Goal: Task Accomplishment & Management: Complete application form

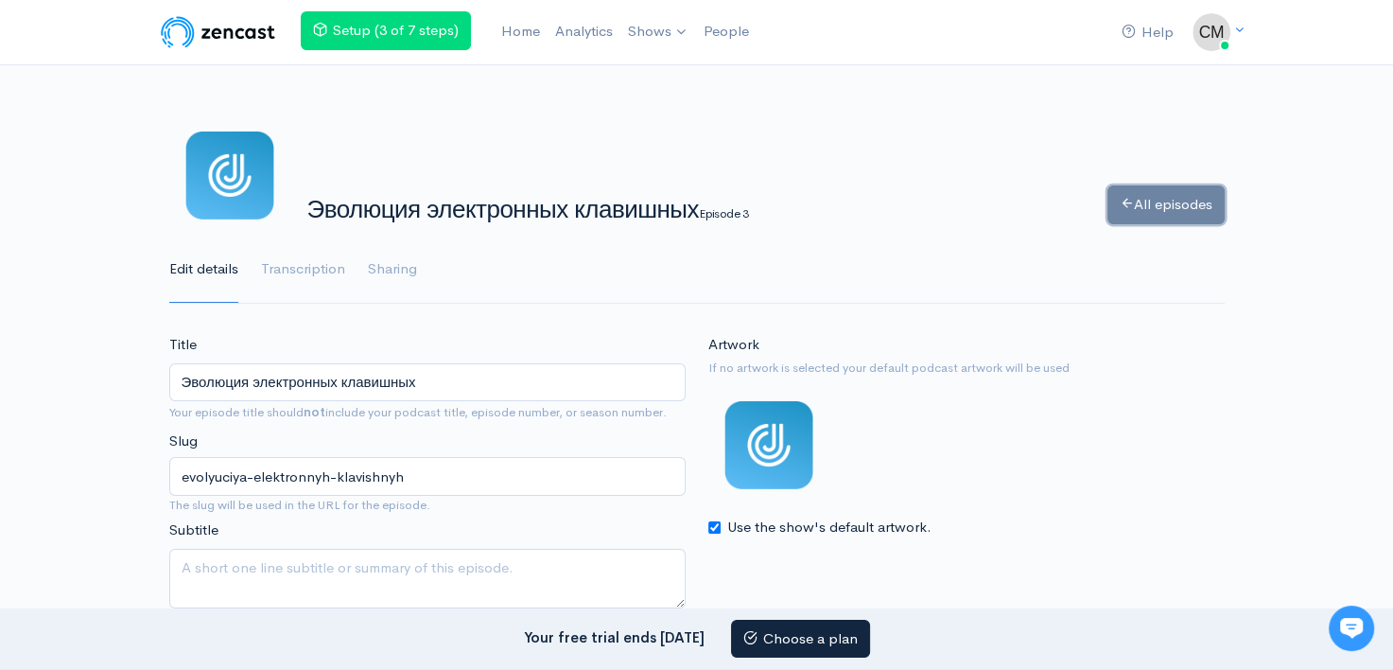
click at [1147, 198] on link "All episodes" at bounding box center [1166, 204] width 117 height 39
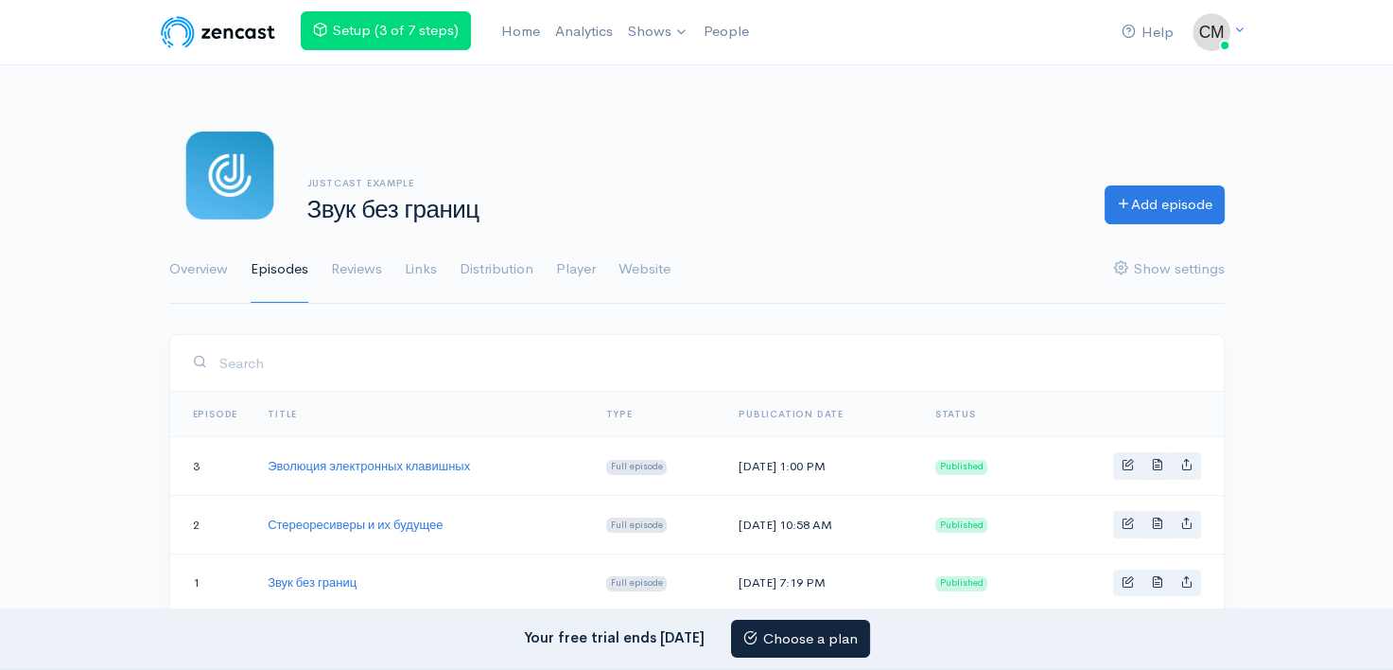
click at [235, 169] on img at bounding box center [229, 174] width 121 height 121
click at [1200, 210] on link "Add episode" at bounding box center [1165, 202] width 120 height 39
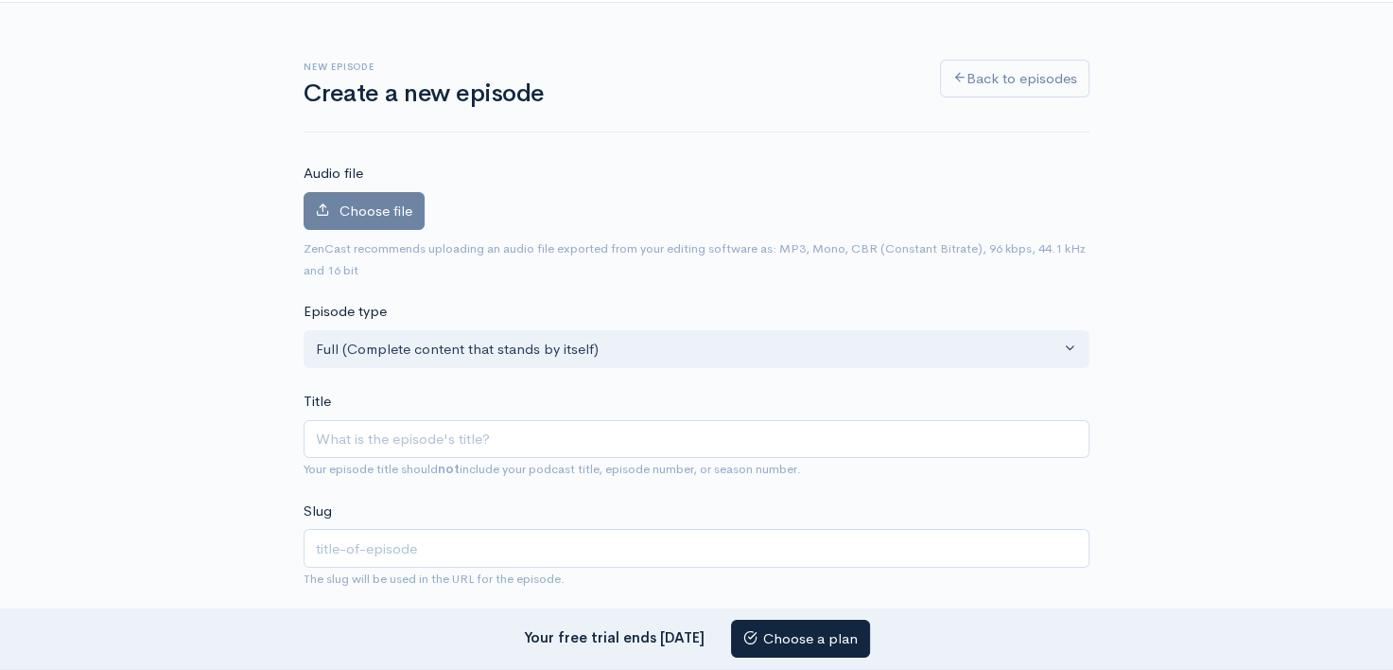
scroll to position [63, 0]
click at [342, 223] on label "Choose file" at bounding box center [364, 210] width 121 height 39
click at [0, 0] on input "Choose file" at bounding box center [0, 0] width 0 height 0
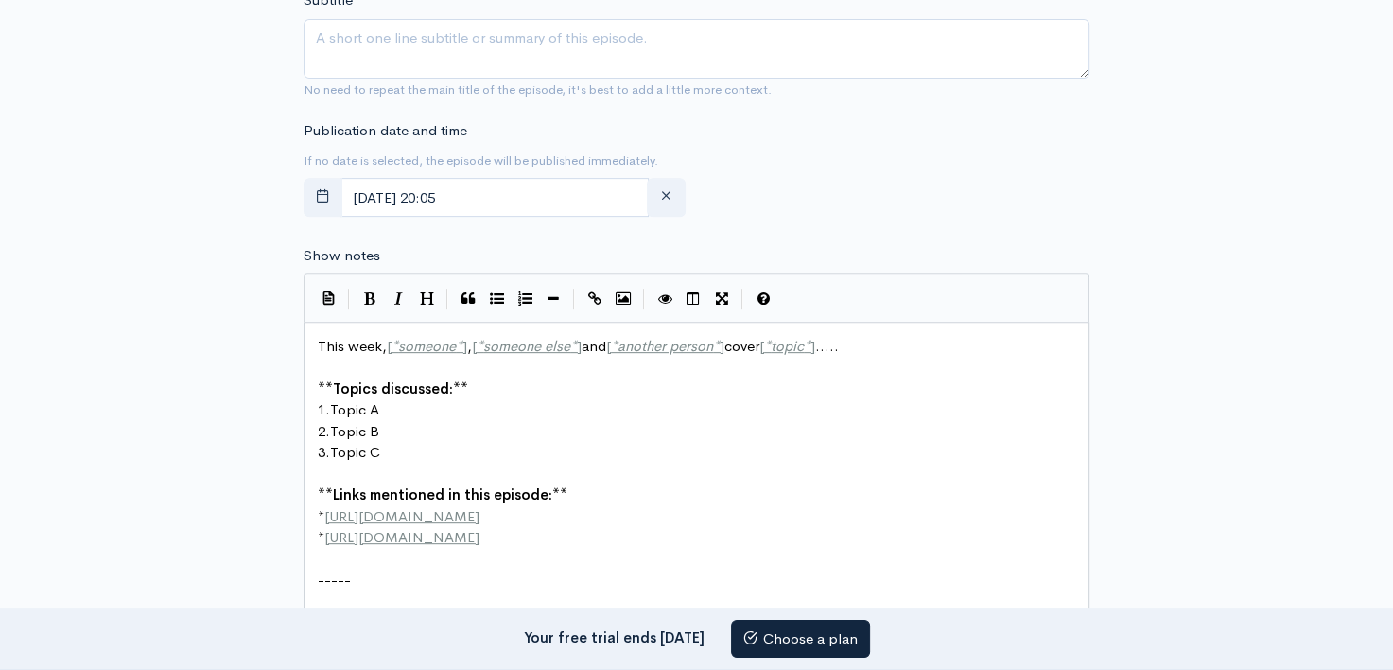
scroll to position [7, 0]
type textarea "This week, [*someone*], [*someone else*] and [*another person*] cover [*topic*]…"
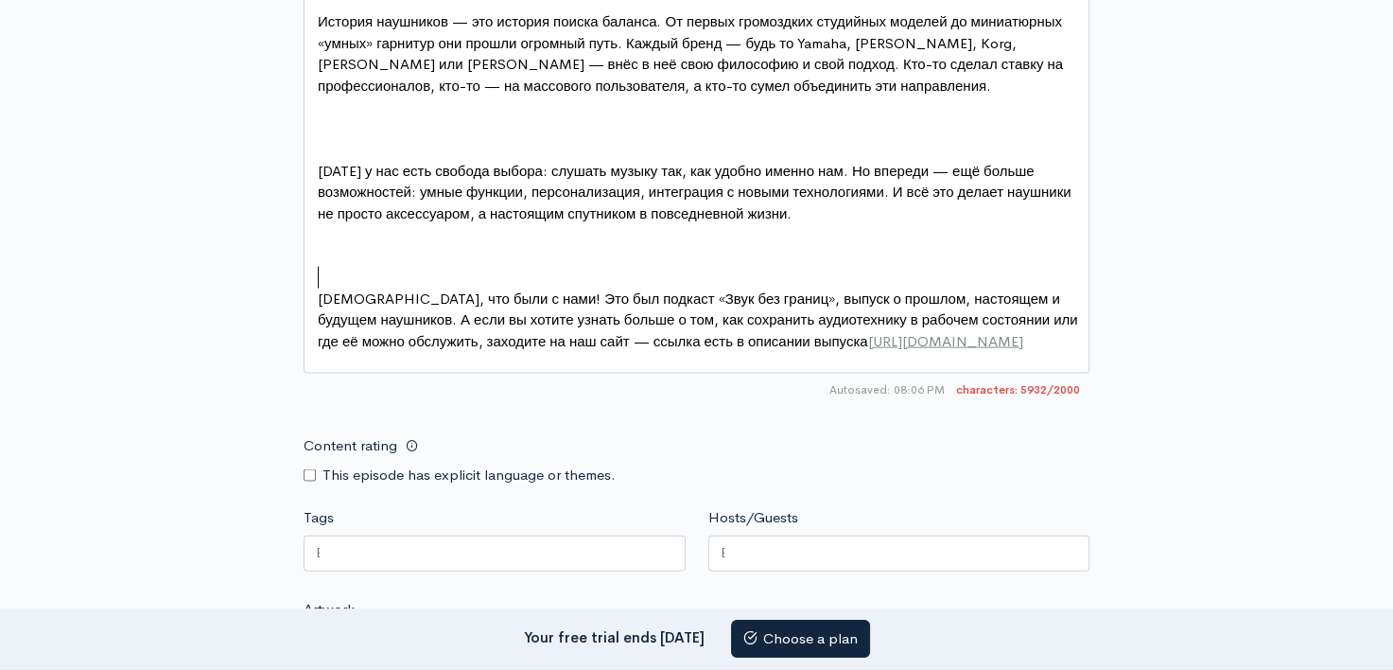
scroll to position [3900, 0]
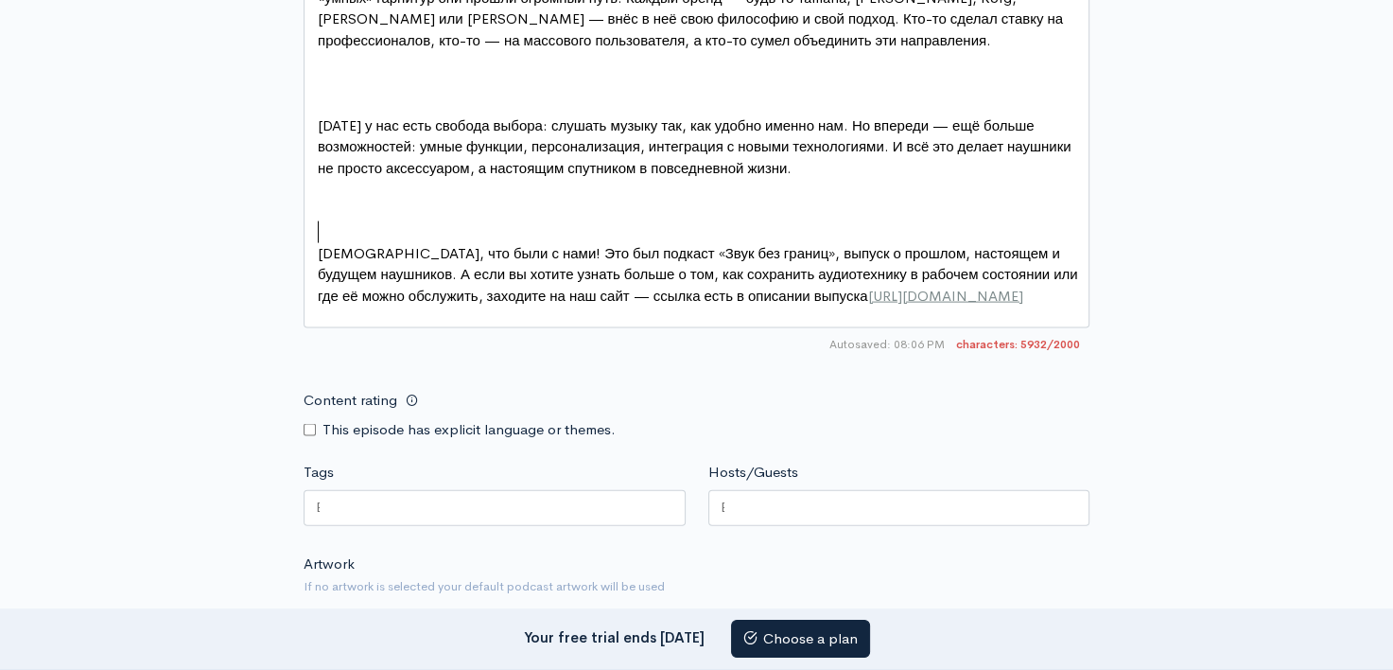
click at [335, 243] on pre "​" at bounding box center [703, 232] width 779 height 22
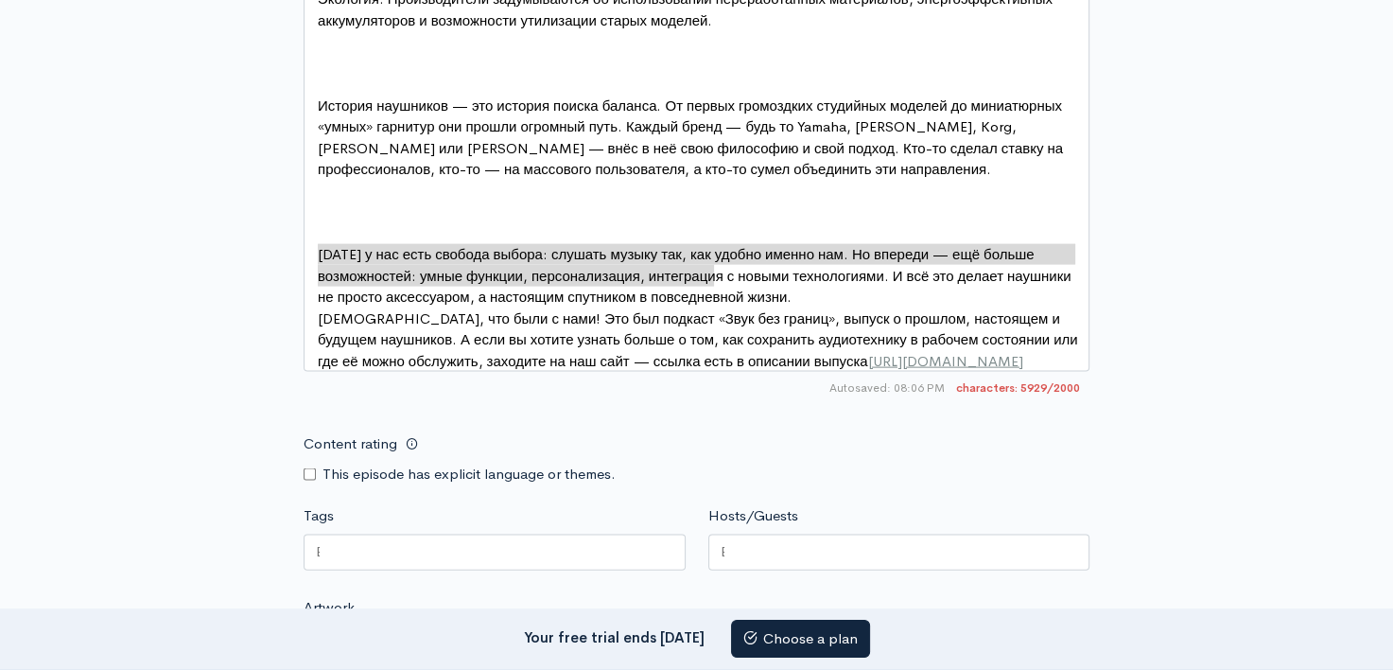
type textarea "[DATE] у нас есть свобода выбора: слушать музыку так, как удобно именно нам. Но…"
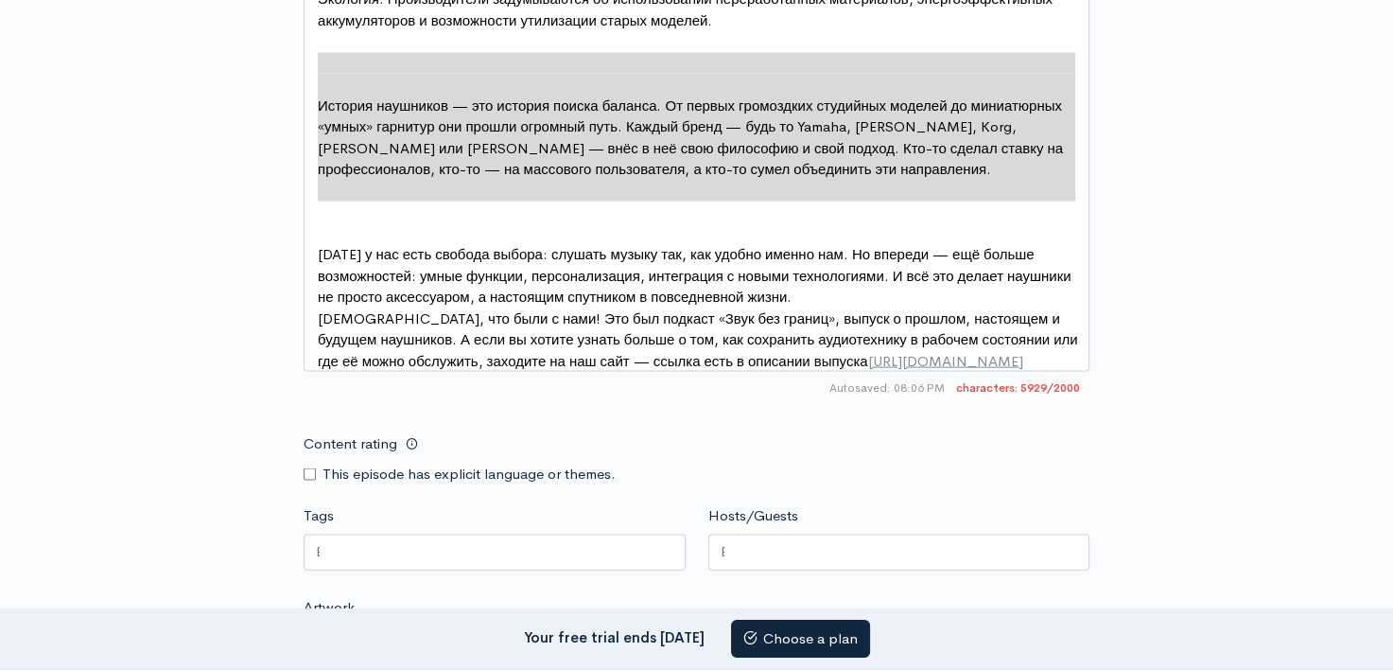
type textarea "История наушников — это история поиска баланса. От первых громоздких студийных …"
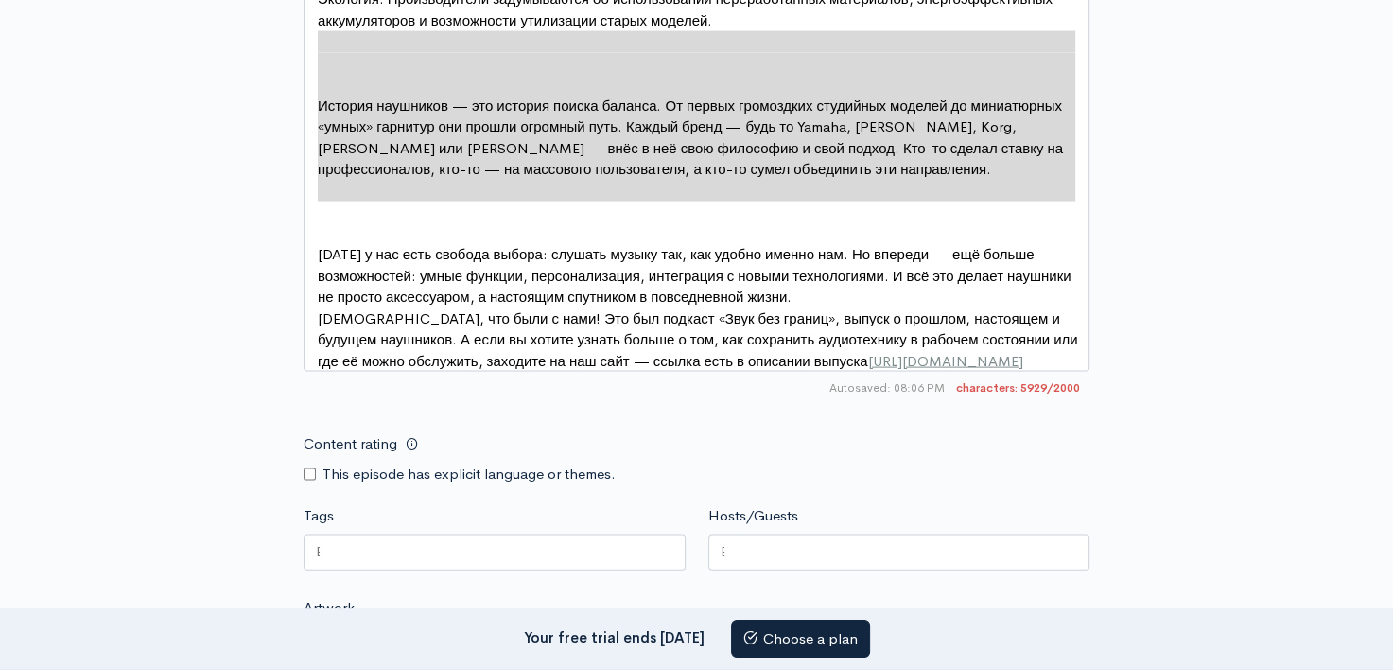
drag, startPoint x: 744, startPoint y: 208, endPoint x: 318, endPoint y: 45, distance: 456.5
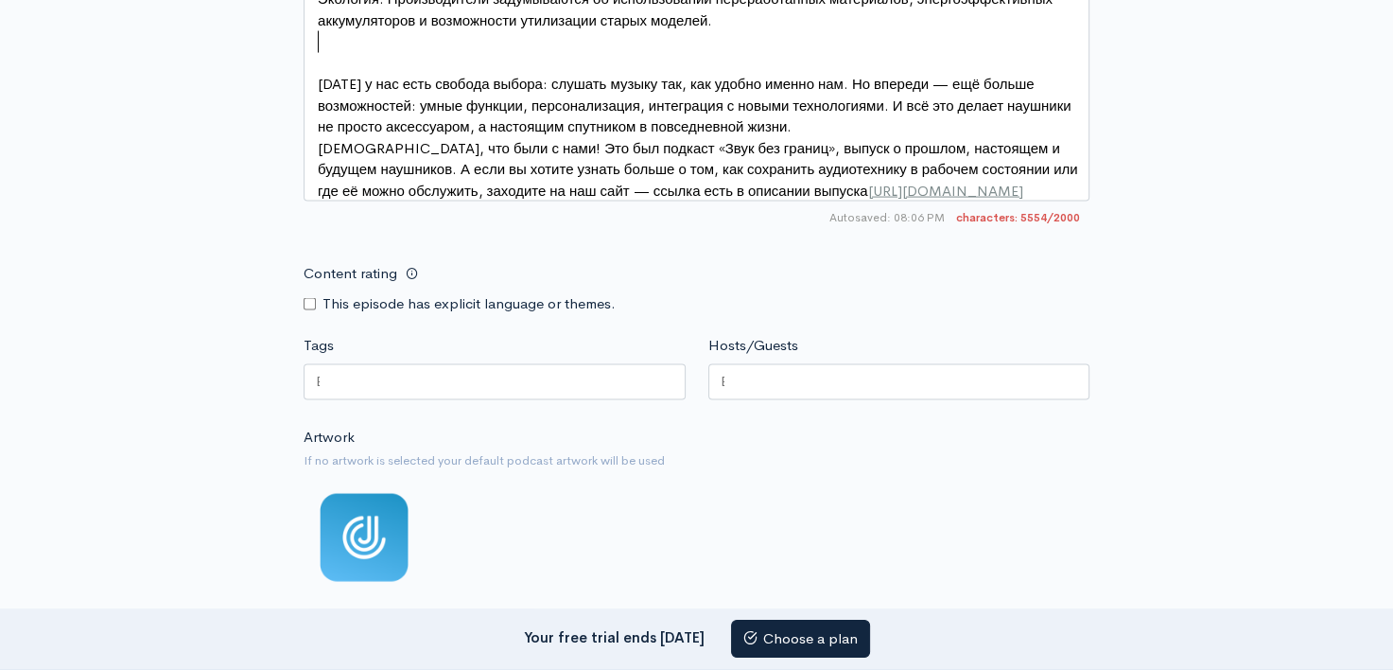
click at [317, 76] on pre "[DATE] у нас есть свобода выбора: слушать музыку так, как удобно именно нам. Но…" at bounding box center [703, 106] width 779 height 64
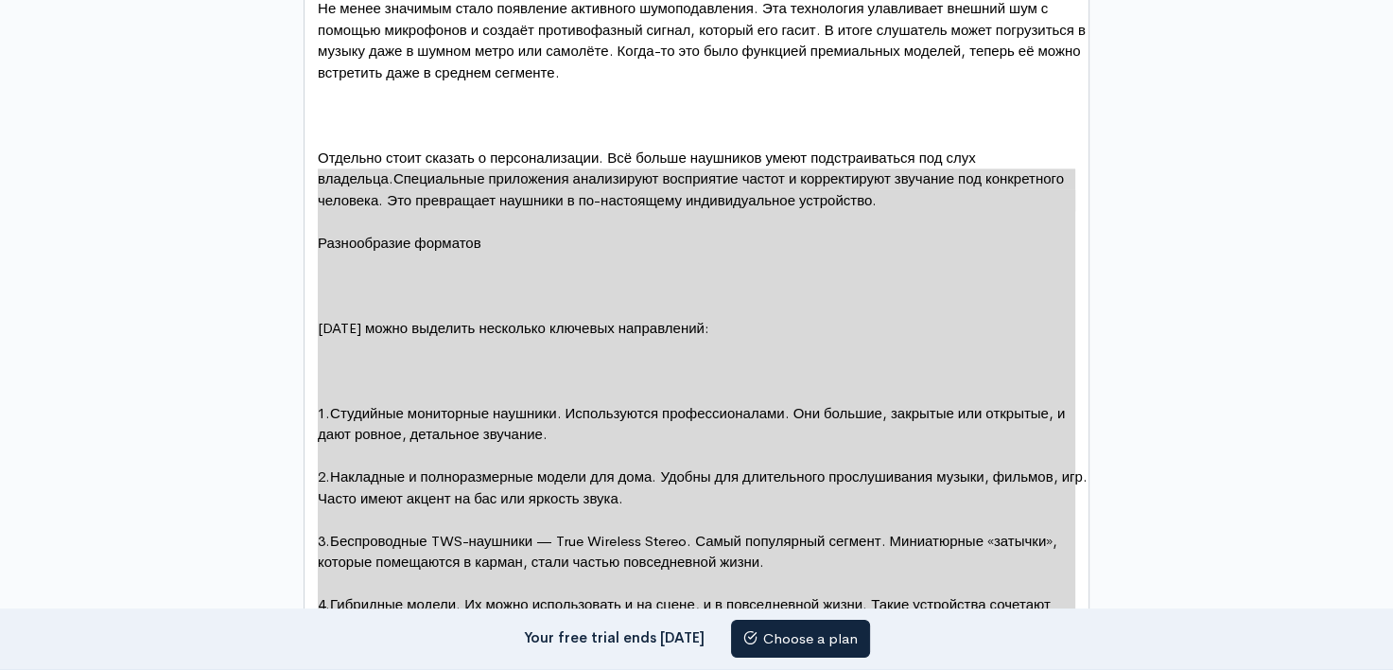
type textarea "Loremipsumdo sitametc Adipisc elits doeiusmo temporinc utlabore etdoloremag: 1.…"
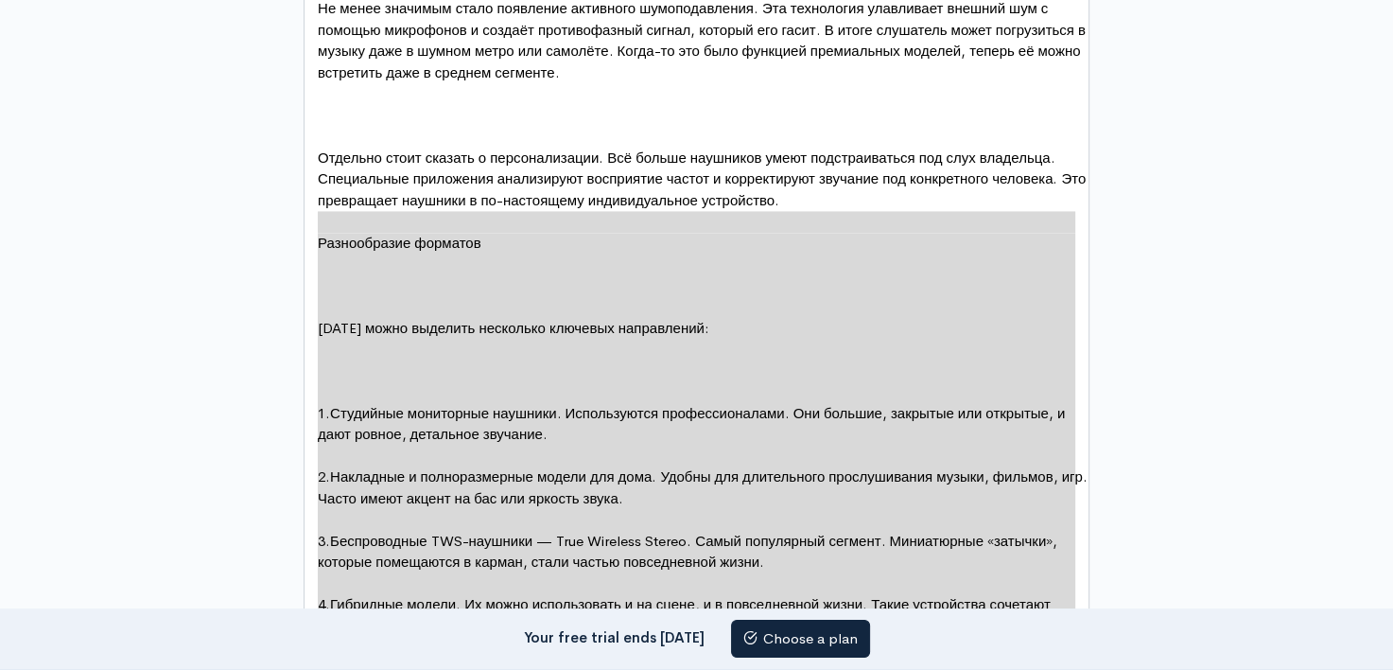
drag, startPoint x: 499, startPoint y: 333, endPoint x: 250, endPoint y: 220, distance: 273.9
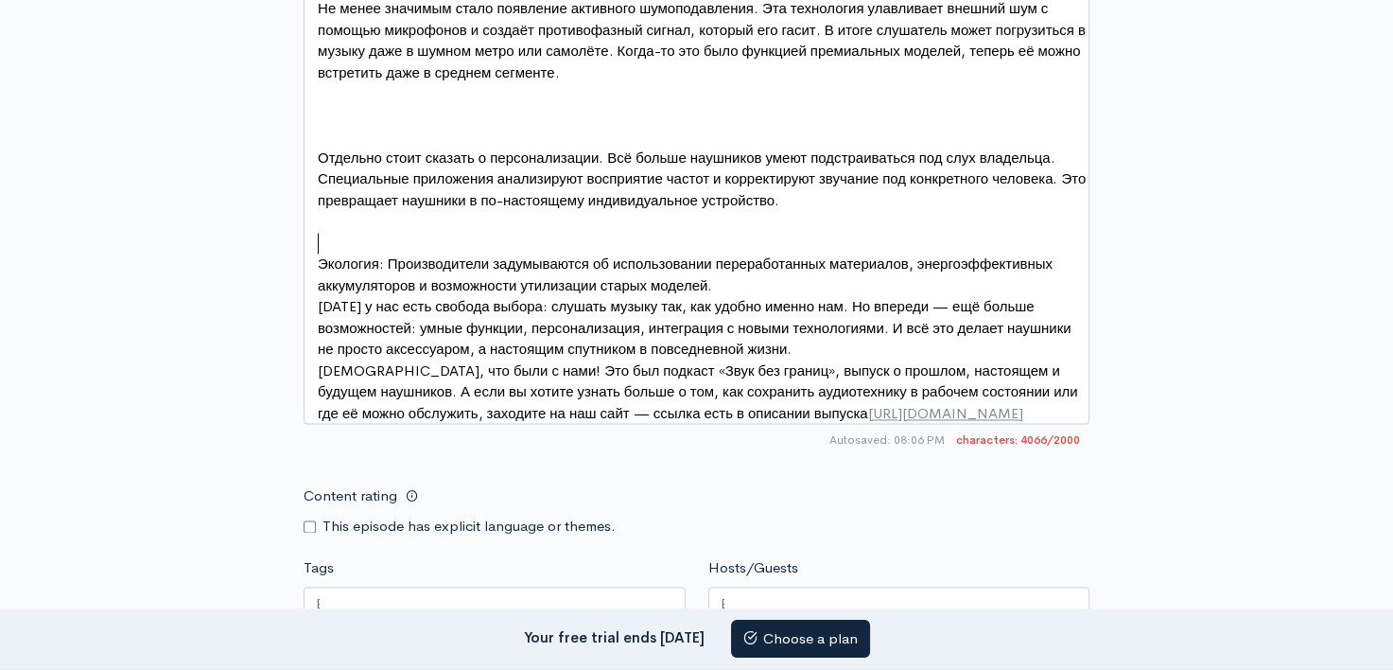
click at [315, 248] on pre "​" at bounding box center [703, 244] width 779 height 22
type textarea "Экология: Производители задумываются об использовании переработанных материалов…"
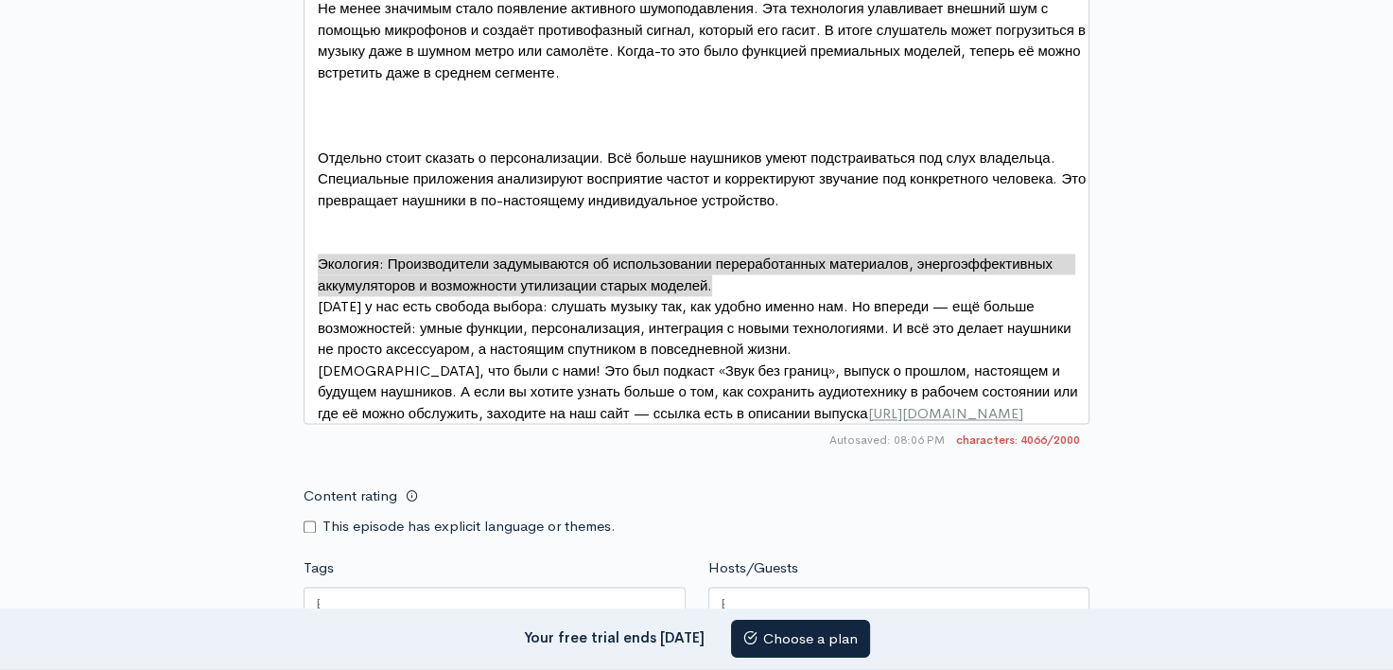
drag, startPoint x: 315, startPoint y: 257, endPoint x: 642, endPoint y: 269, distance: 327.5
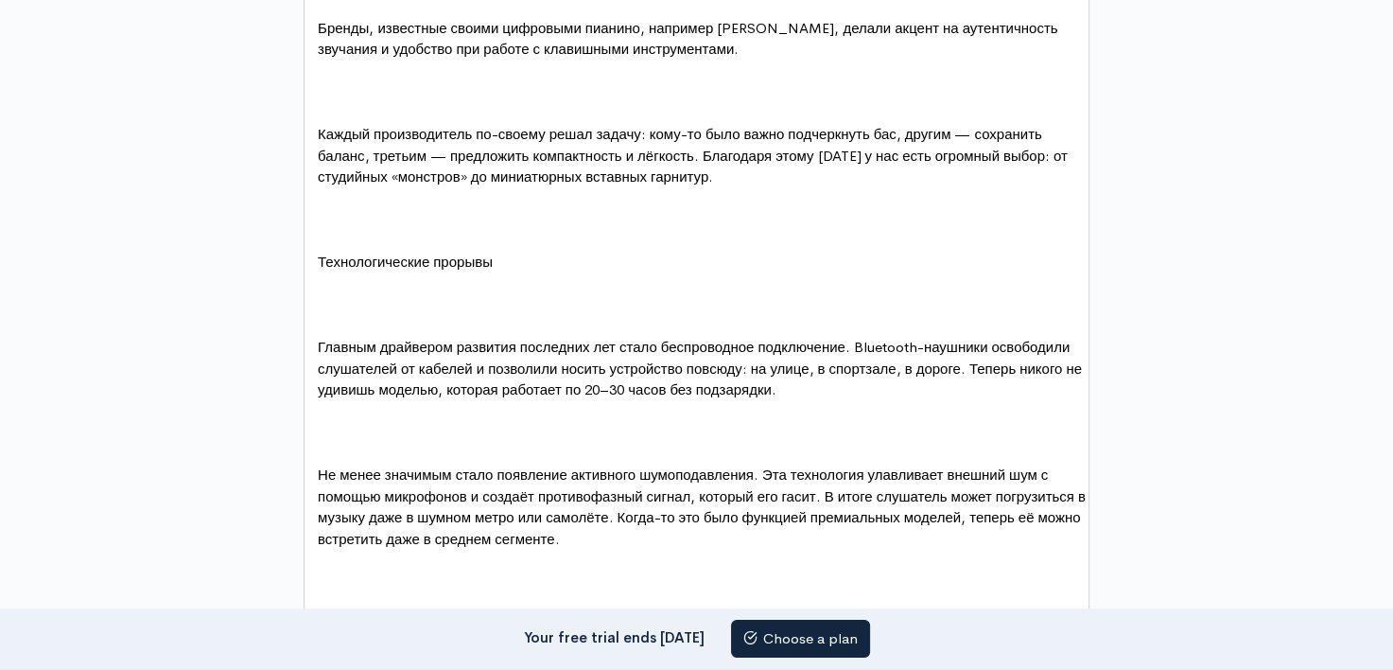
scroll to position [2227, 0]
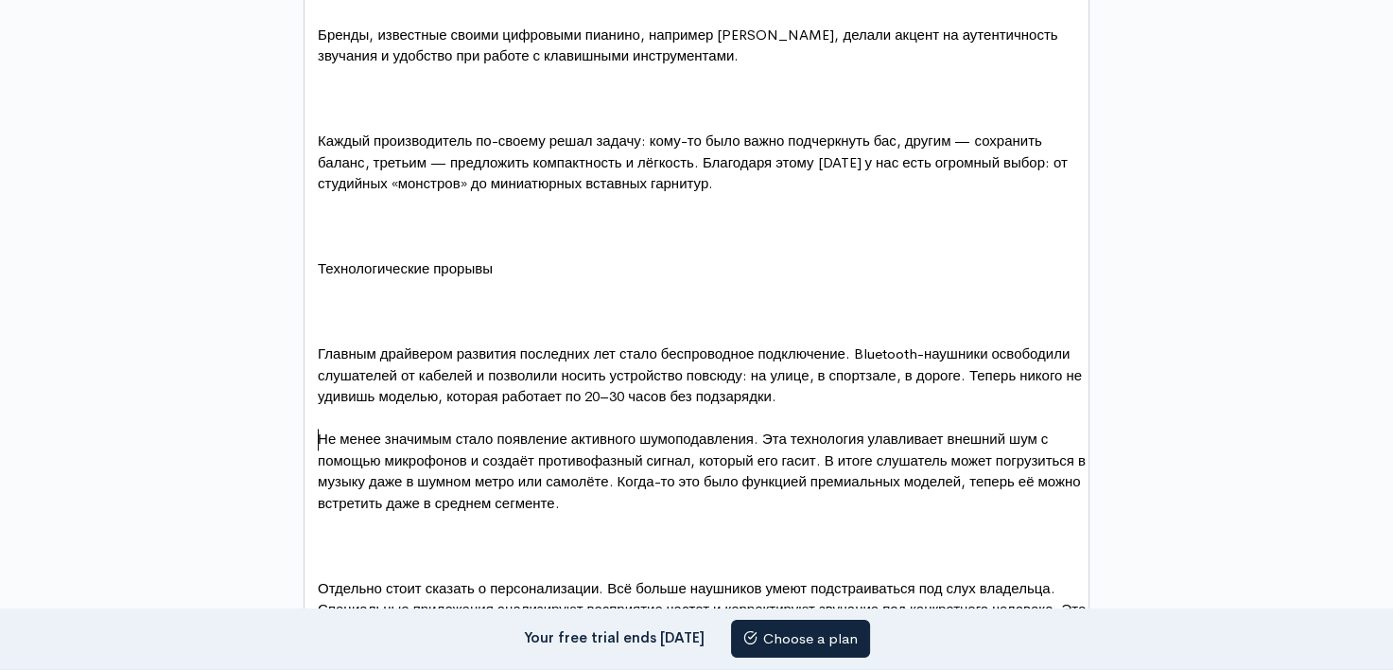
click at [318, 431] on span "Не менее значимым стало появление активного шумоподавления. Эта технология улав…" at bounding box center [704, 470] width 772 height 82
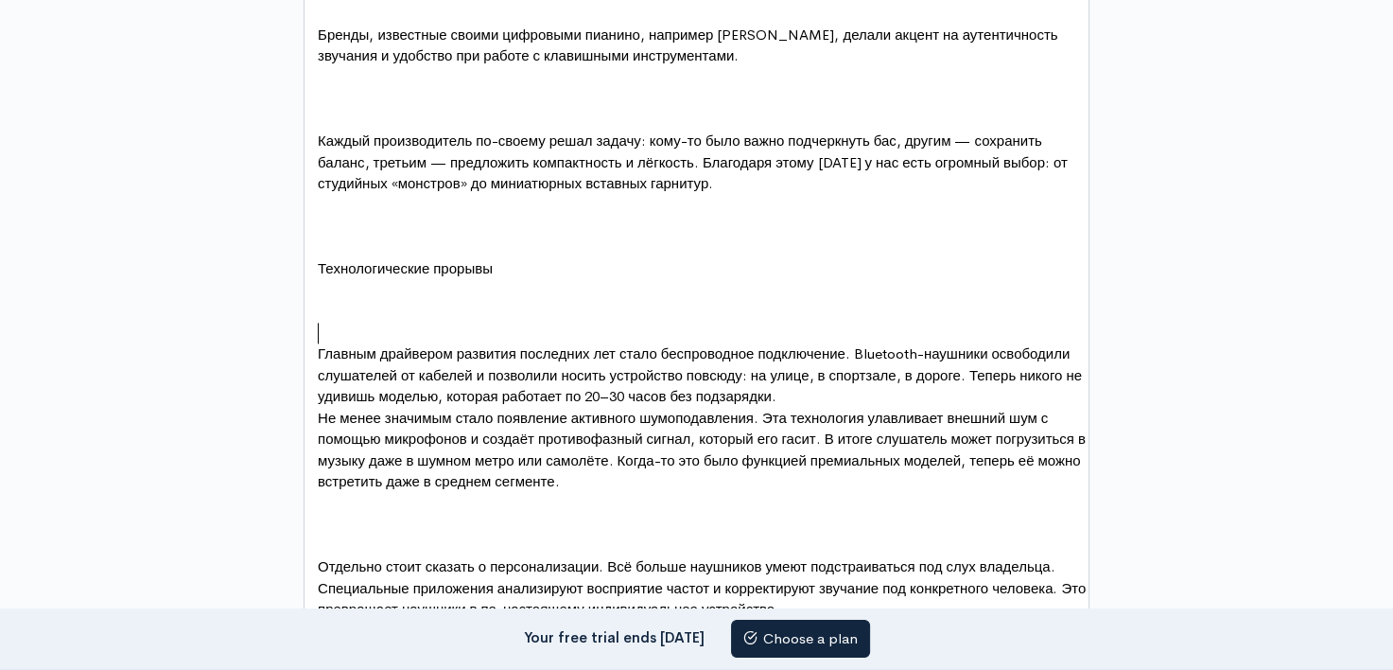
type textarea "Технологические прорывы"
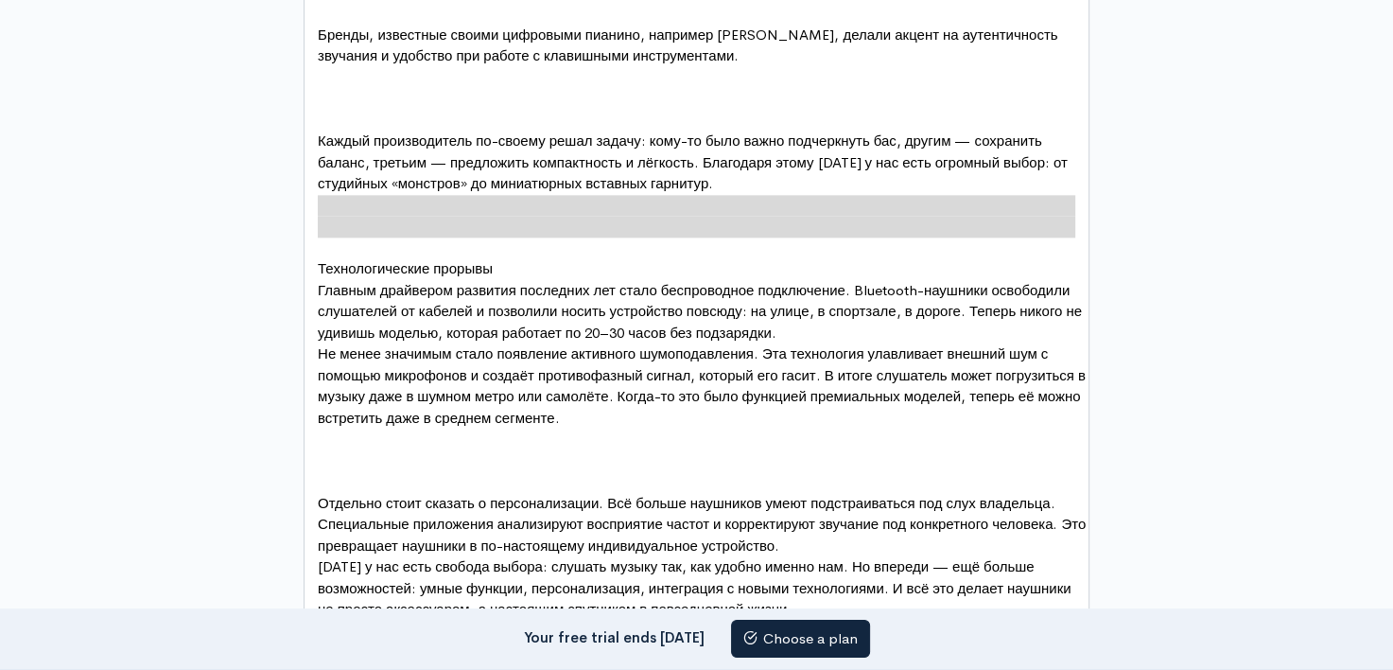
drag, startPoint x: 318, startPoint y: 252, endPoint x: 318, endPoint y: 201, distance: 51.1
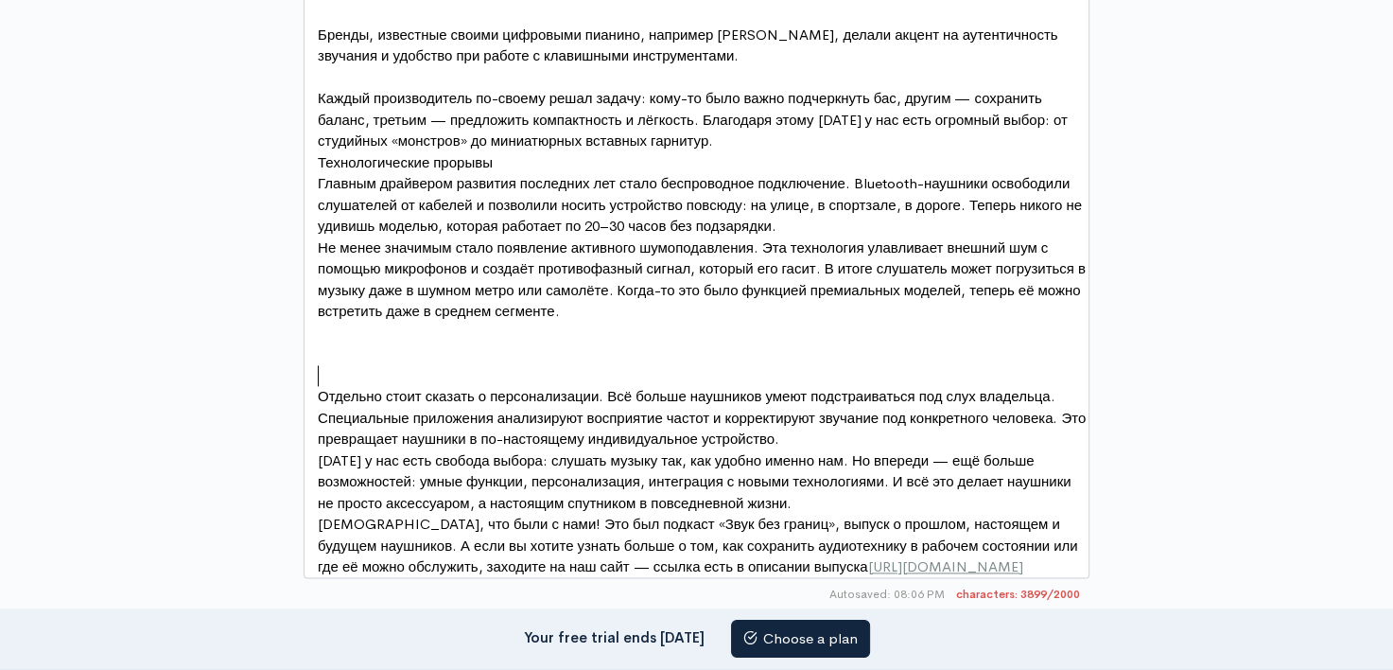
click at [321, 374] on pre "​" at bounding box center [703, 376] width 779 height 22
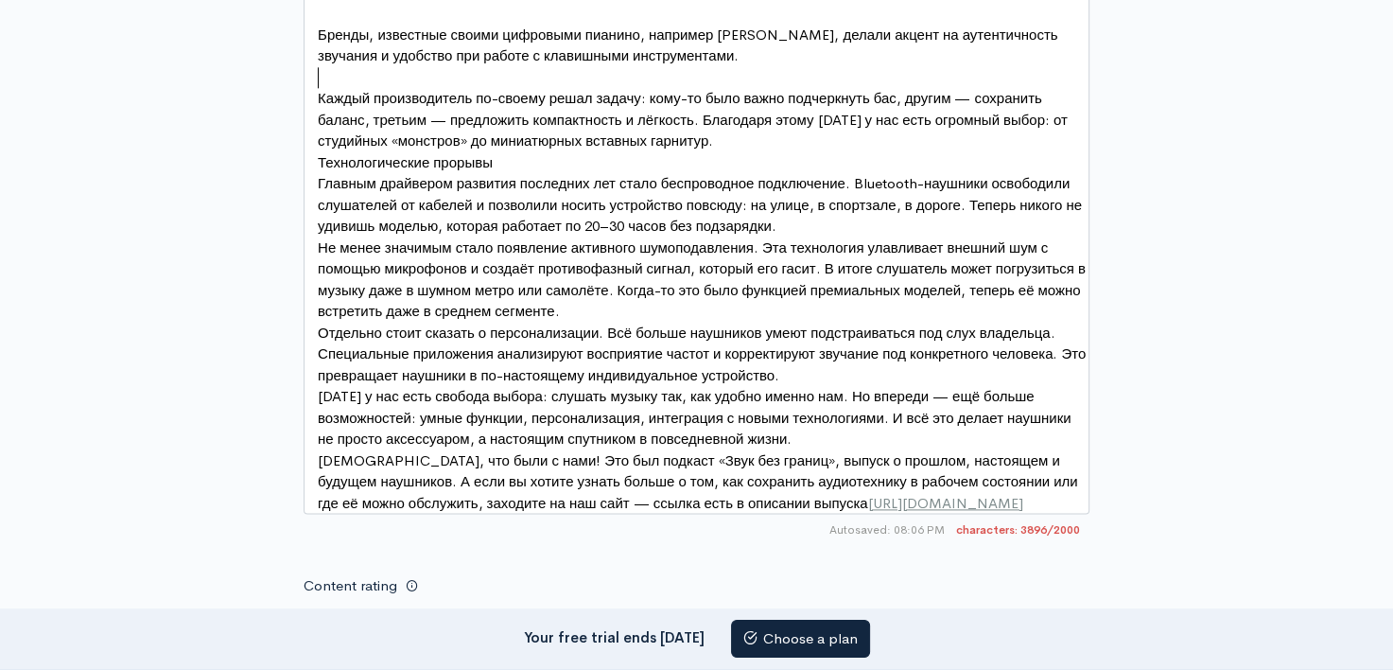
click at [318, 77] on pre "​" at bounding box center [703, 78] width 779 height 22
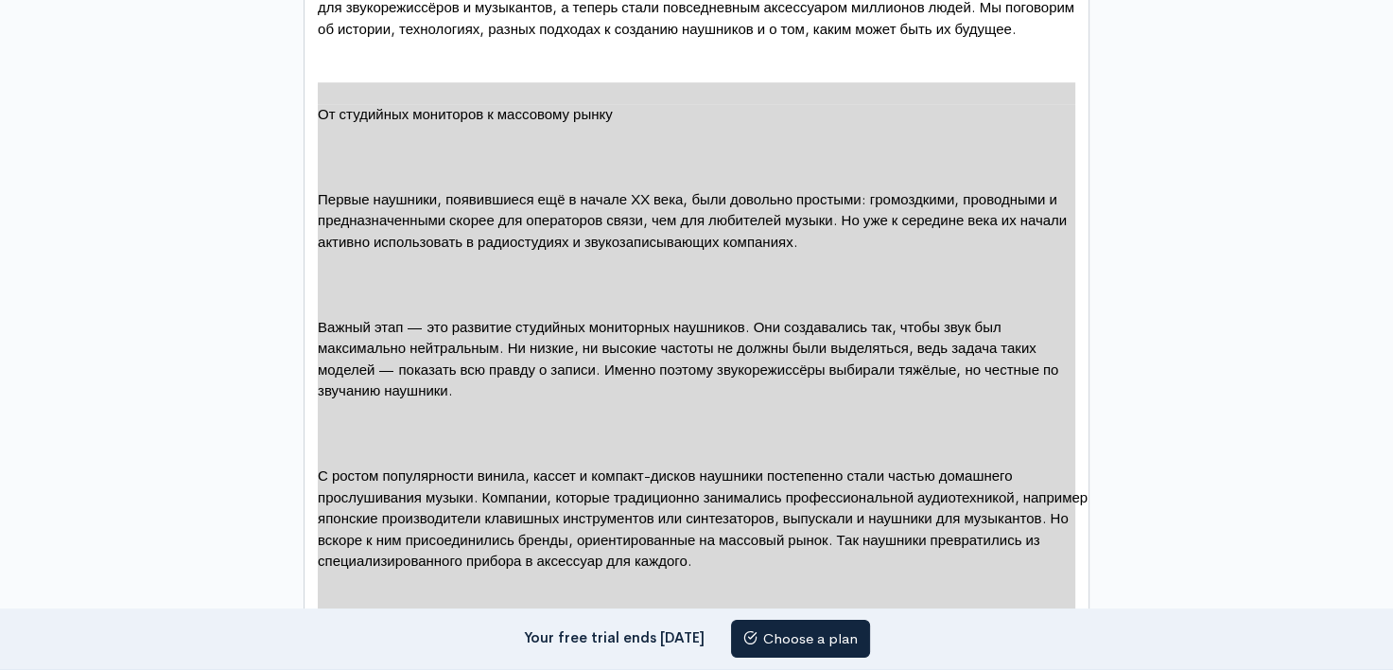
scroll to position [1109, 0]
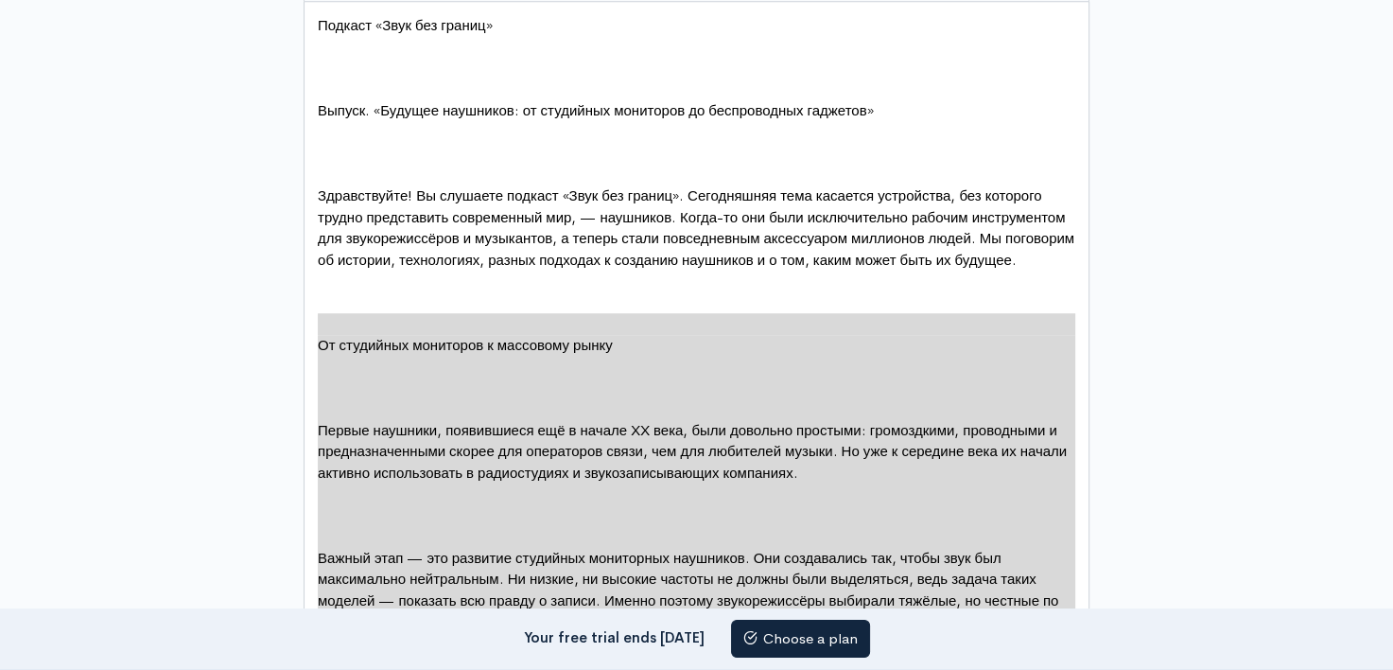
type textarea "Lo ipsumdolo sitametco a elitseddo eiusm Tempor incididu, utlaboreetd mag a eni…"
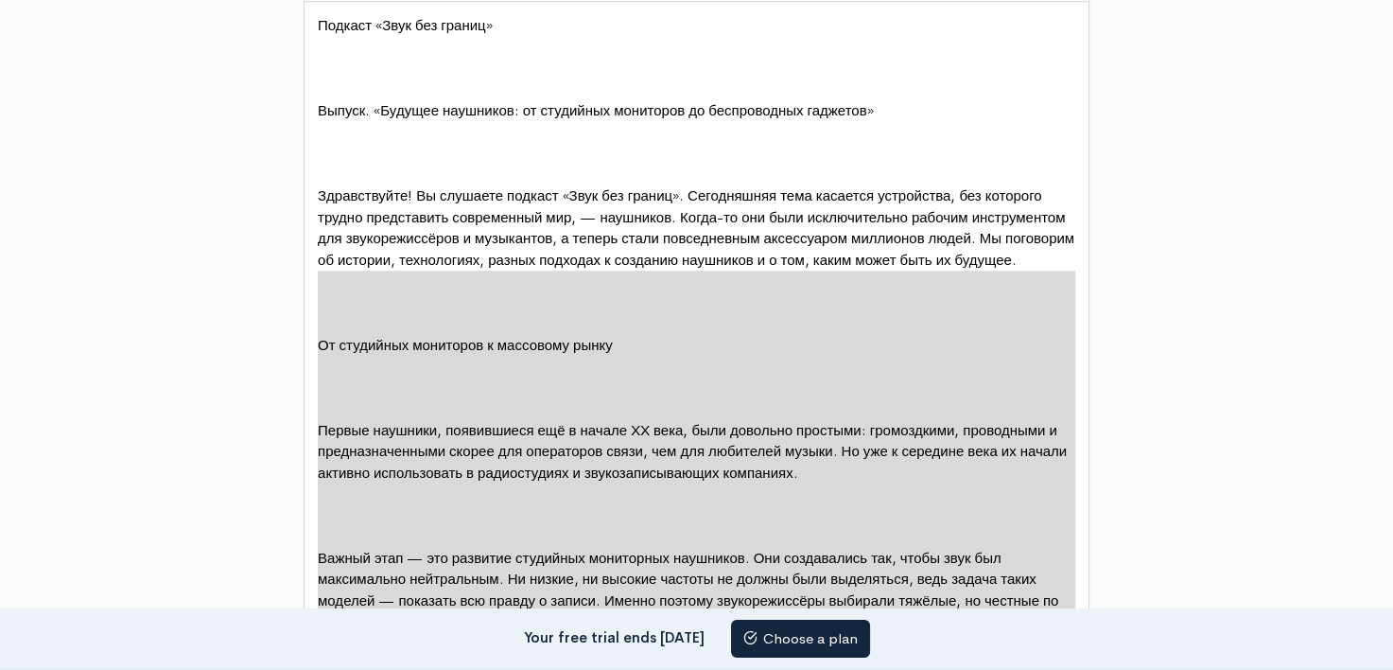
drag, startPoint x: 1041, startPoint y: 373, endPoint x: 322, endPoint y: 288, distance: 724.8
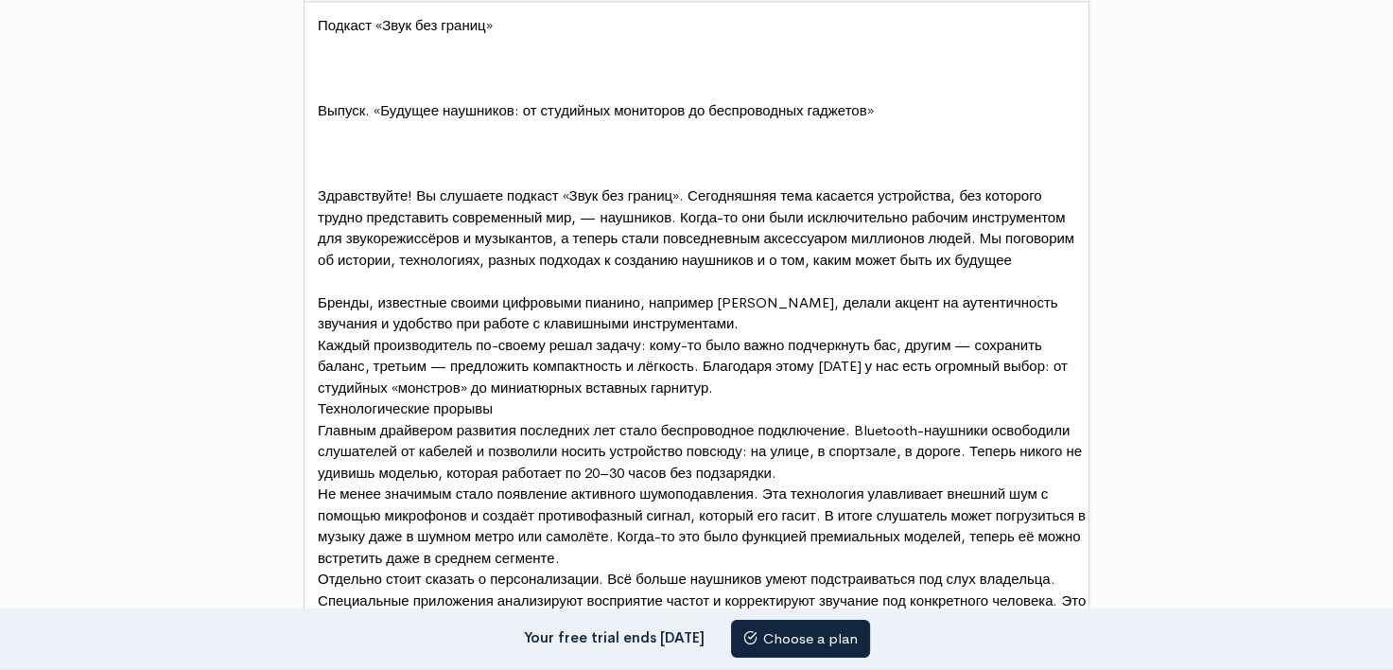
click at [311, 272] on div "x Подкаст «Звук без границ» ​ ​ ​ Выпуск. «Будущее наушников: от студийных мони…" at bounding box center [697, 381] width 786 height 760
click at [316, 284] on pre "​" at bounding box center [703, 282] width 779 height 22
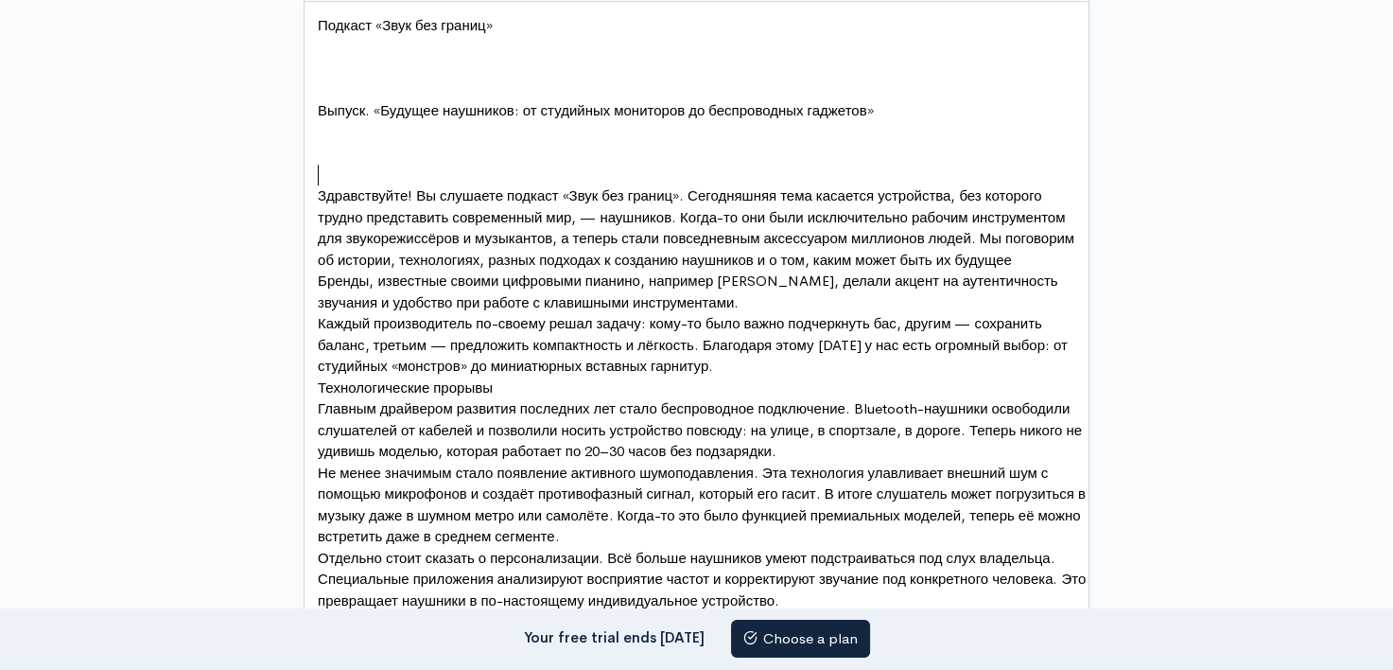
click at [333, 170] on pre "​" at bounding box center [703, 176] width 779 height 22
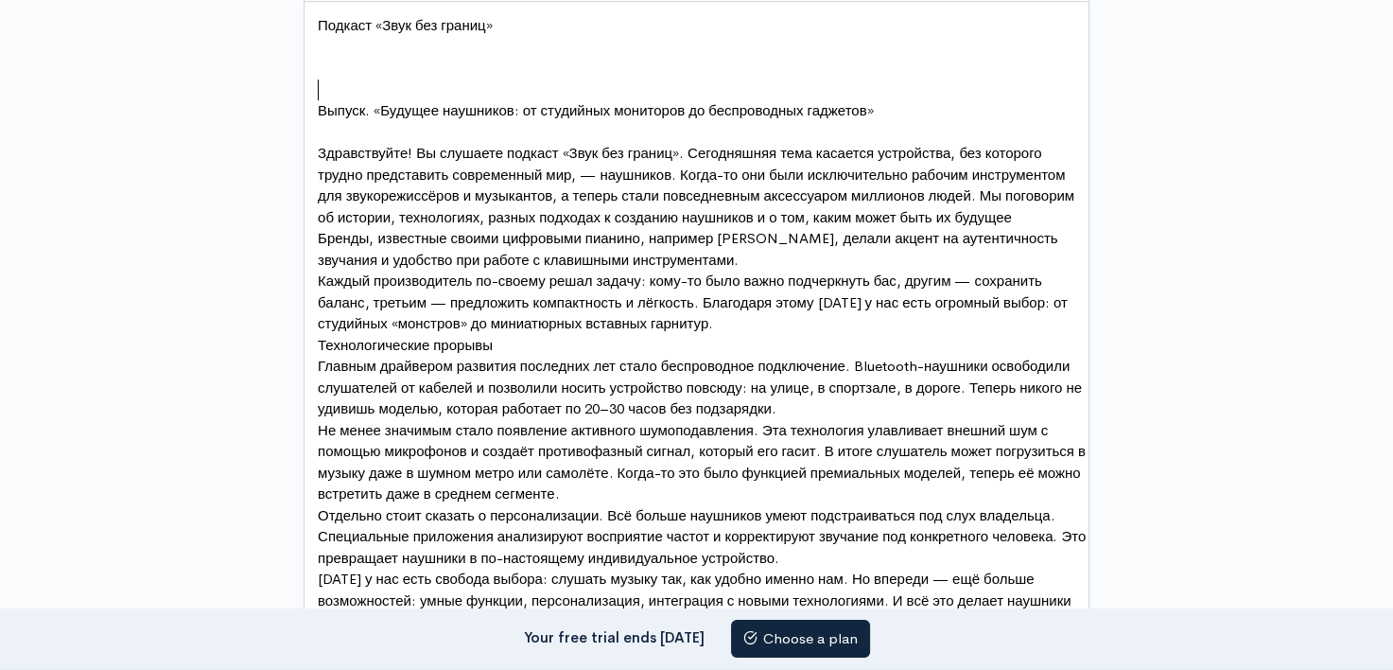
click at [325, 81] on pre "​" at bounding box center [703, 90] width 779 height 22
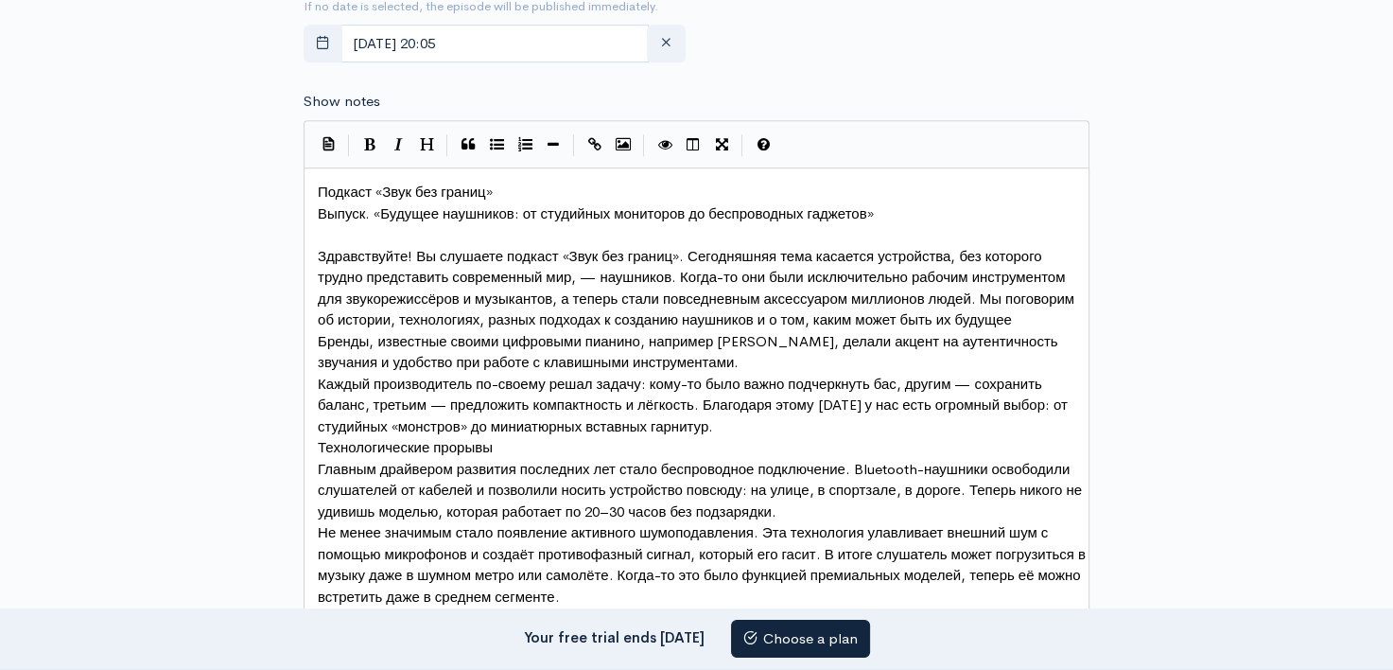
scroll to position [1014, 0]
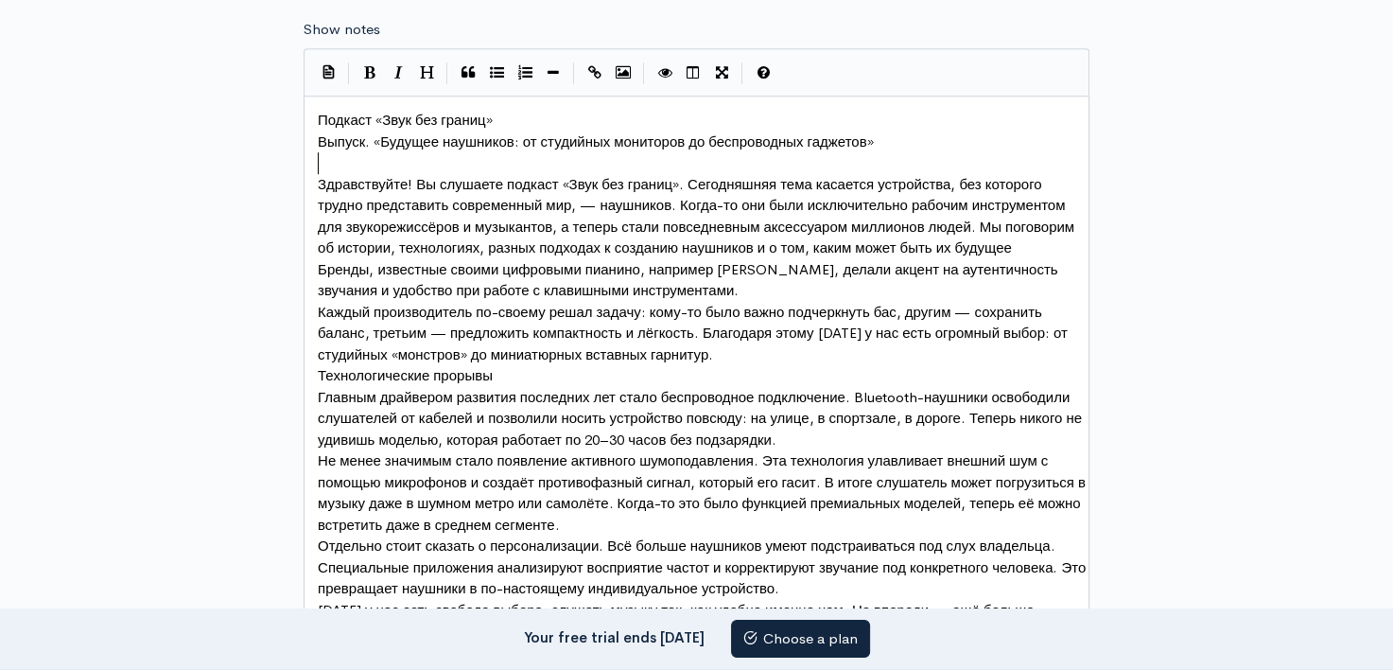
click at [319, 163] on pre "​" at bounding box center [703, 163] width 779 height 22
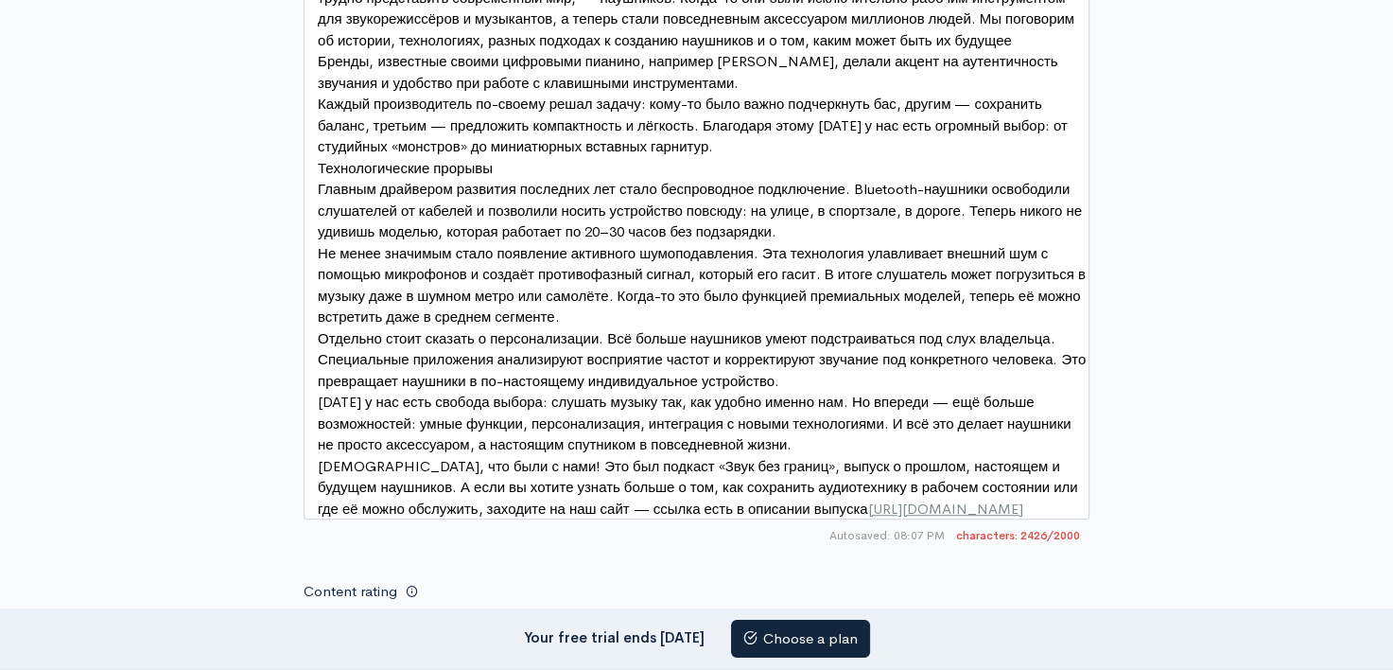
scroll to position [1203, 0]
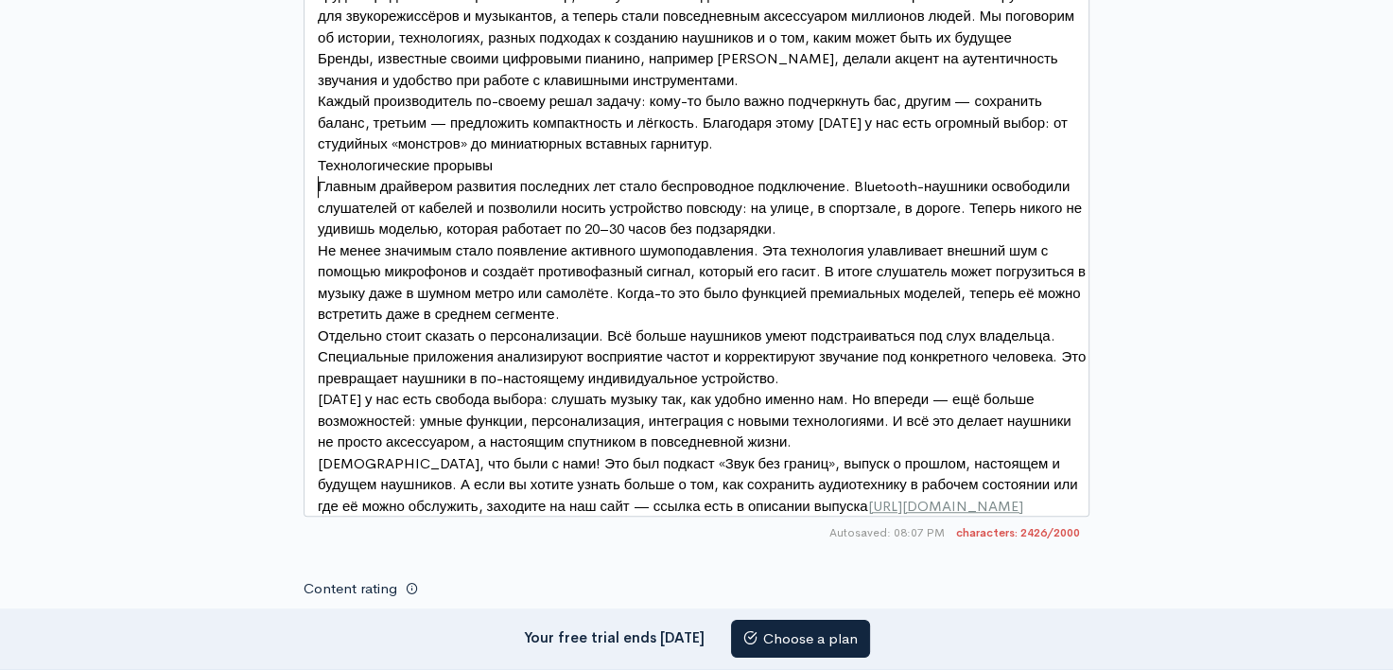
drag, startPoint x: 318, startPoint y: 185, endPoint x: 317, endPoint y: 172, distance: 13.3
click at [318, 182] on span "Главным драйвером развития последних лет стало беспроводное подключение. Blueto…" at bounding box center [702, 207] width 768 height 61
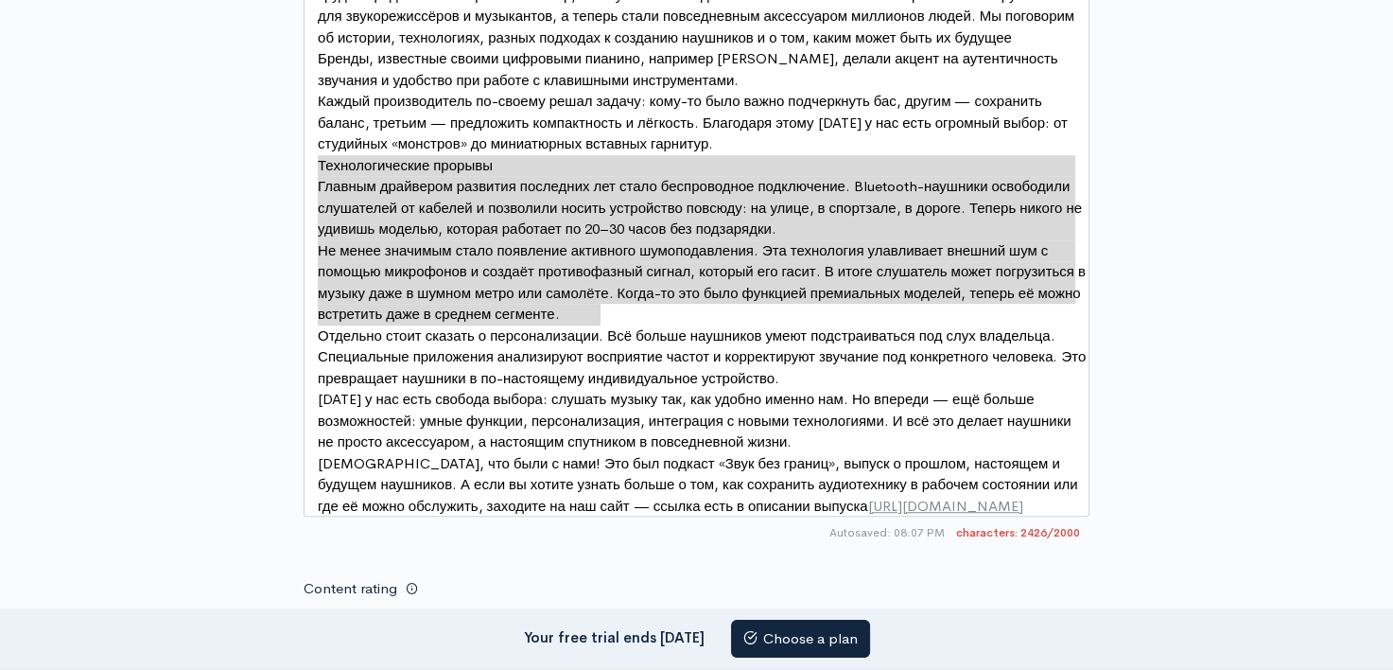
type textarea "Loremipsumdolor sitamet Consect adipiscin elitsedd eiusmodte inc utlab etdolore…"
drag, startPoint x: 317, startPoint y: 157, endPoint x: 692, endPoint y: 308, distance: 404.9
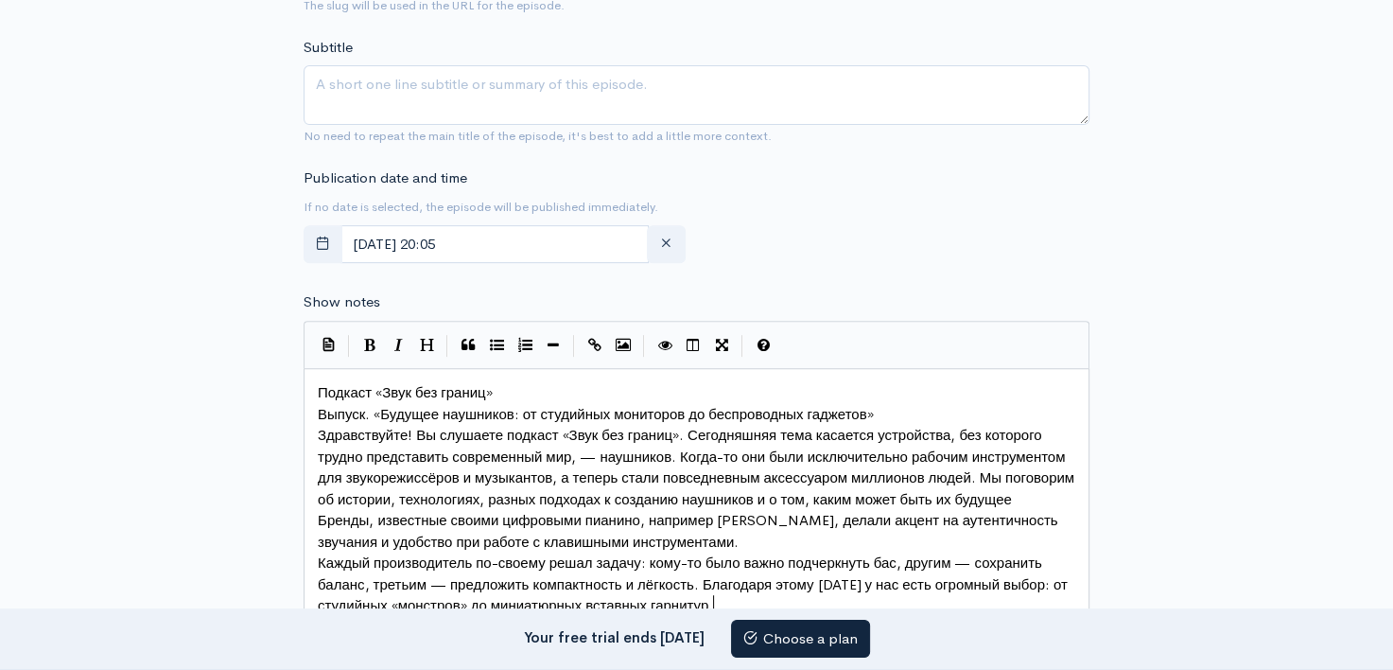
scroll to position [730, 0]
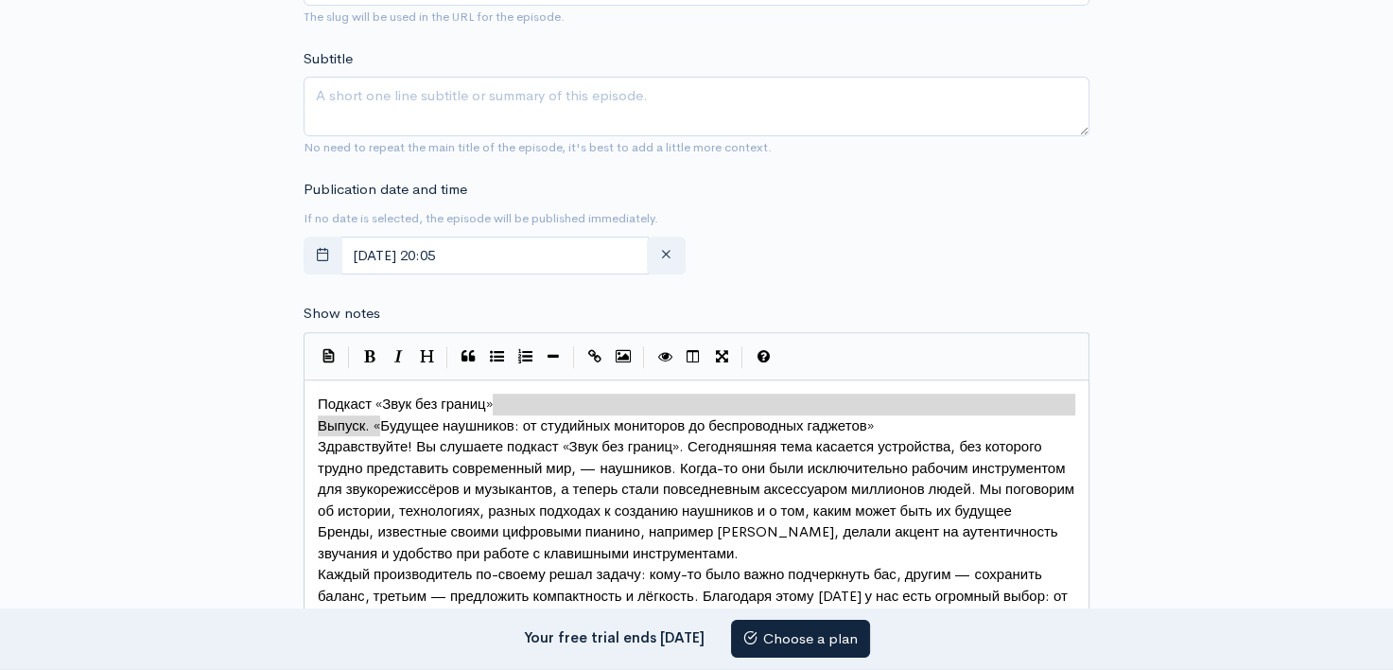
type textarea "Будущее наушников"
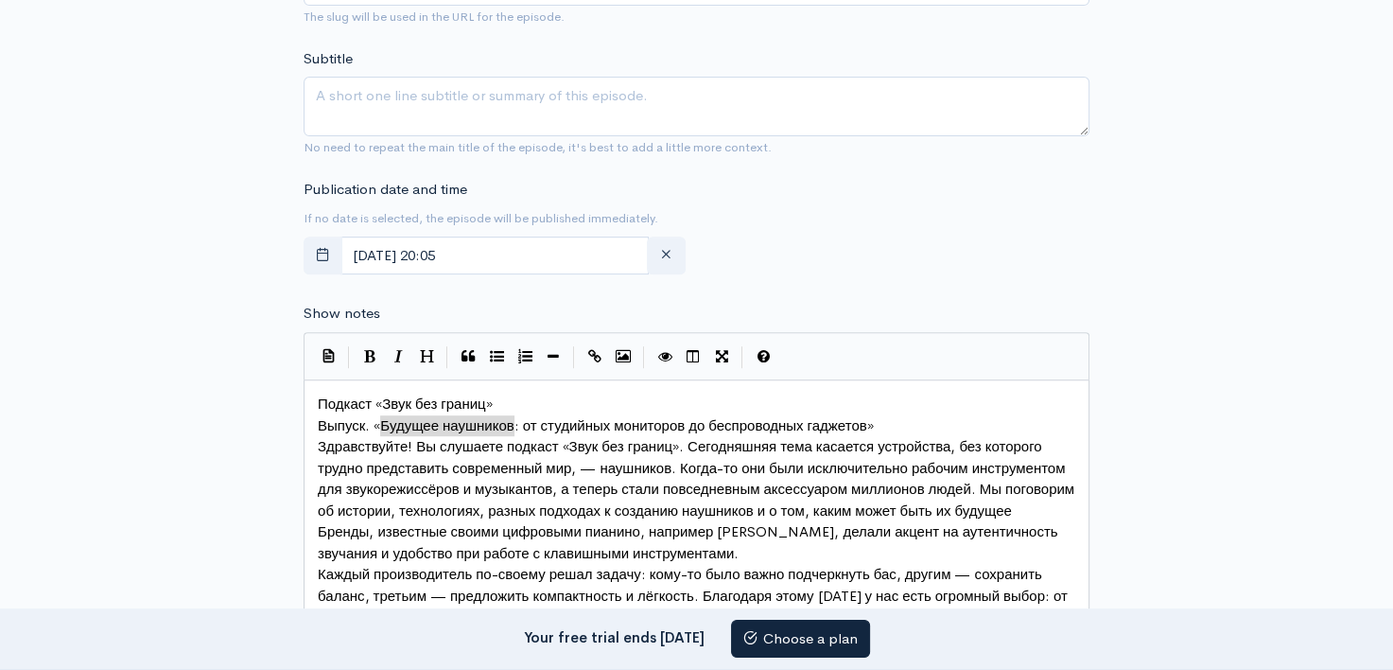
drag, startPoint x: 382, startPoint y: 420, endPoint x: 515, endPoint y: 413, distance: 132.6
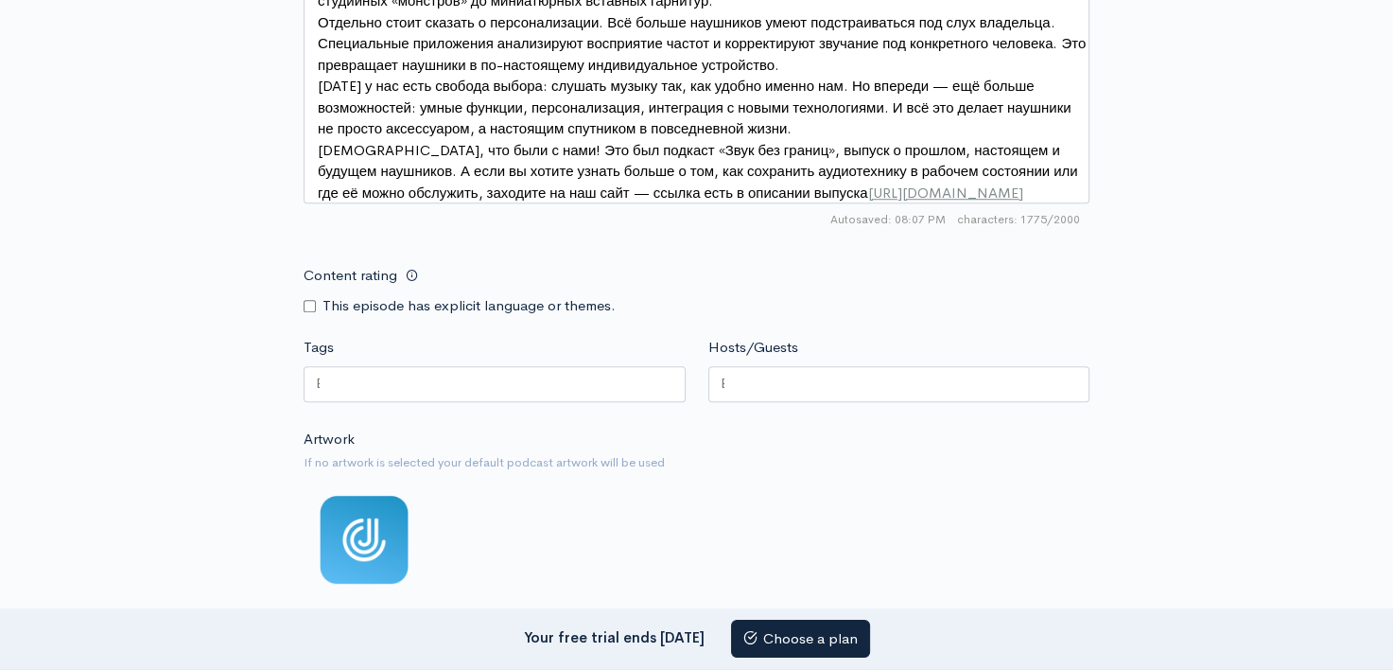
scroll to position [1374, 0]
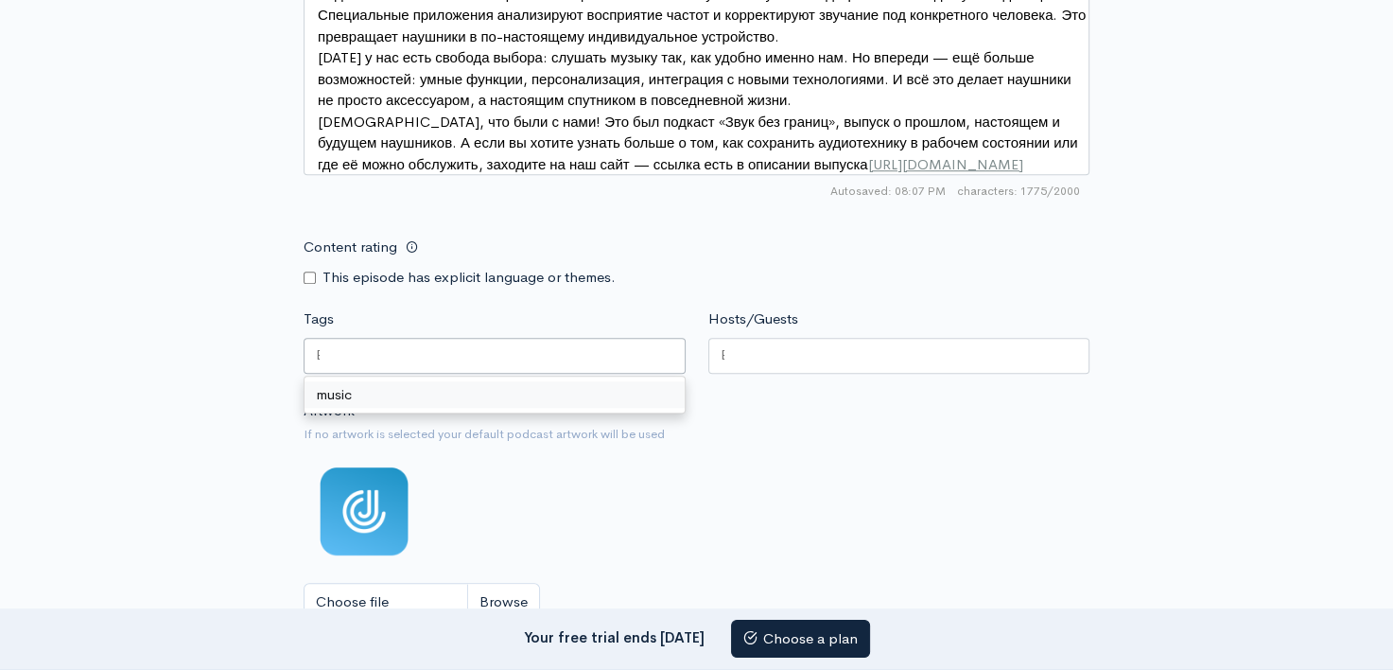
drag, startPoint x: 327, startPoint y: 371, endPoint x: 311, endPoint y: 369, distance: 16.2
click at [302, 369] on div "Tags music" at bounding box center [494, 343] width 405 height 71
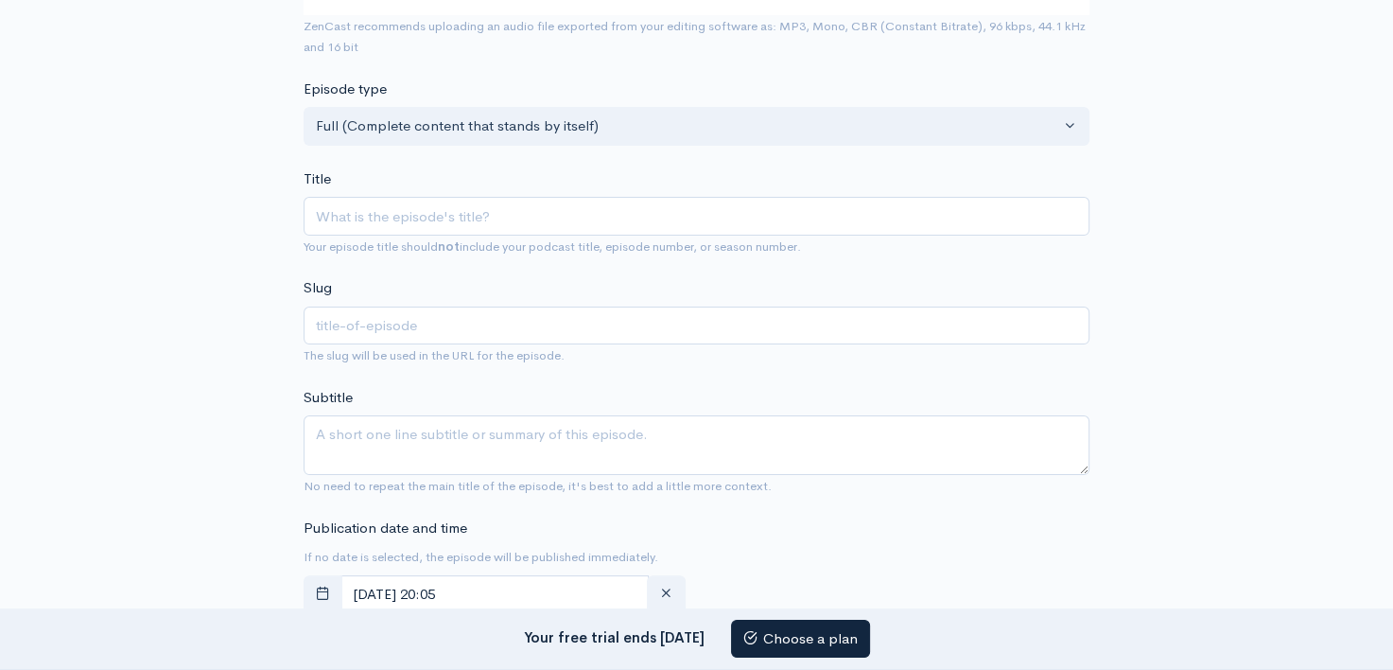
scroll to position [391, 0]
click at [420, 236] on span "Your episode title should not include your podcast title, episode number, or se…" at bounding box center [697, 247] width 786 height 22
click at [423, 222] on input "Title" at bounding box center [697, 217] width 786 height 39
paste input "Будущее наушников"
type input "Будущее наушников"
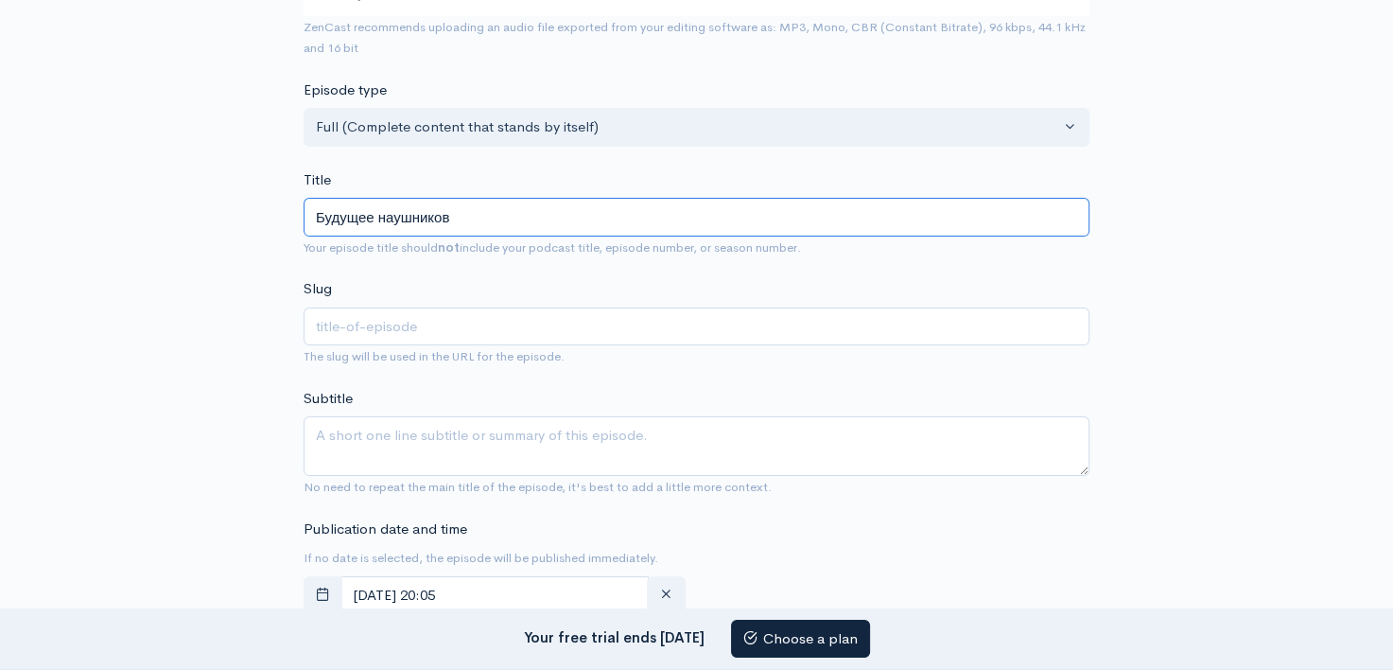
type input "budushee-[PERSON_NAME]"
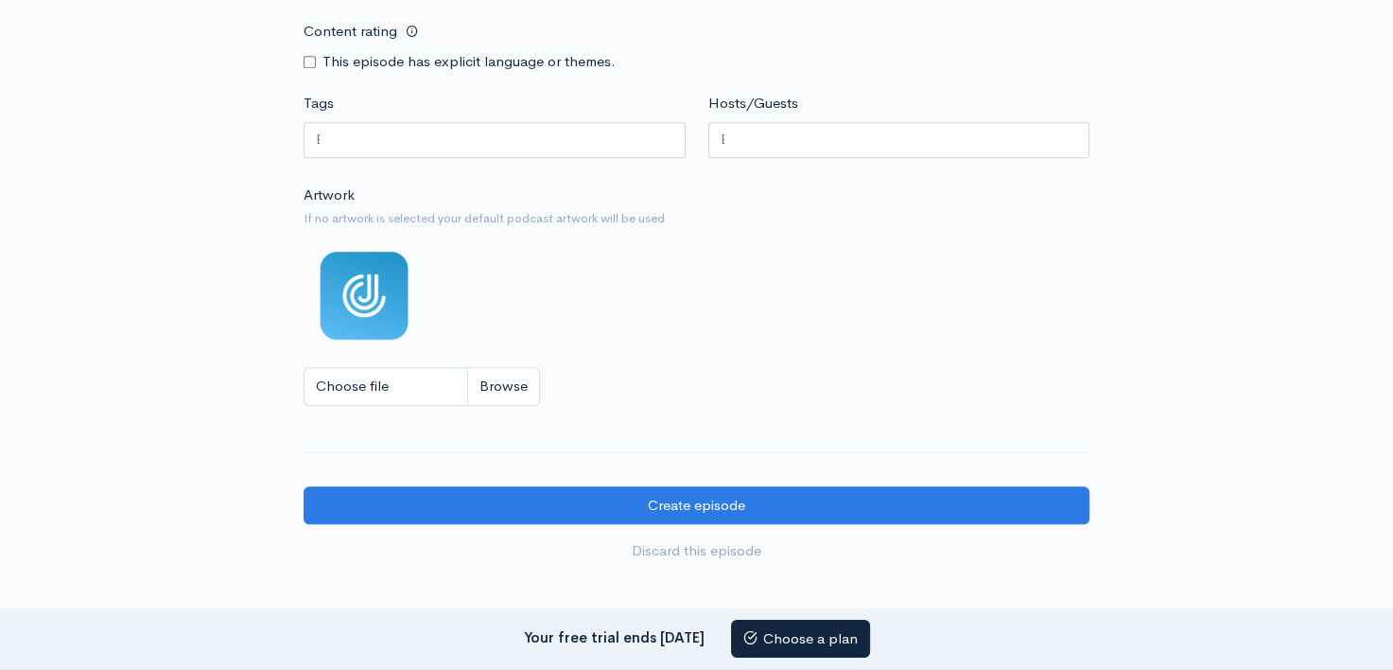
scroll to position [1593, 0]
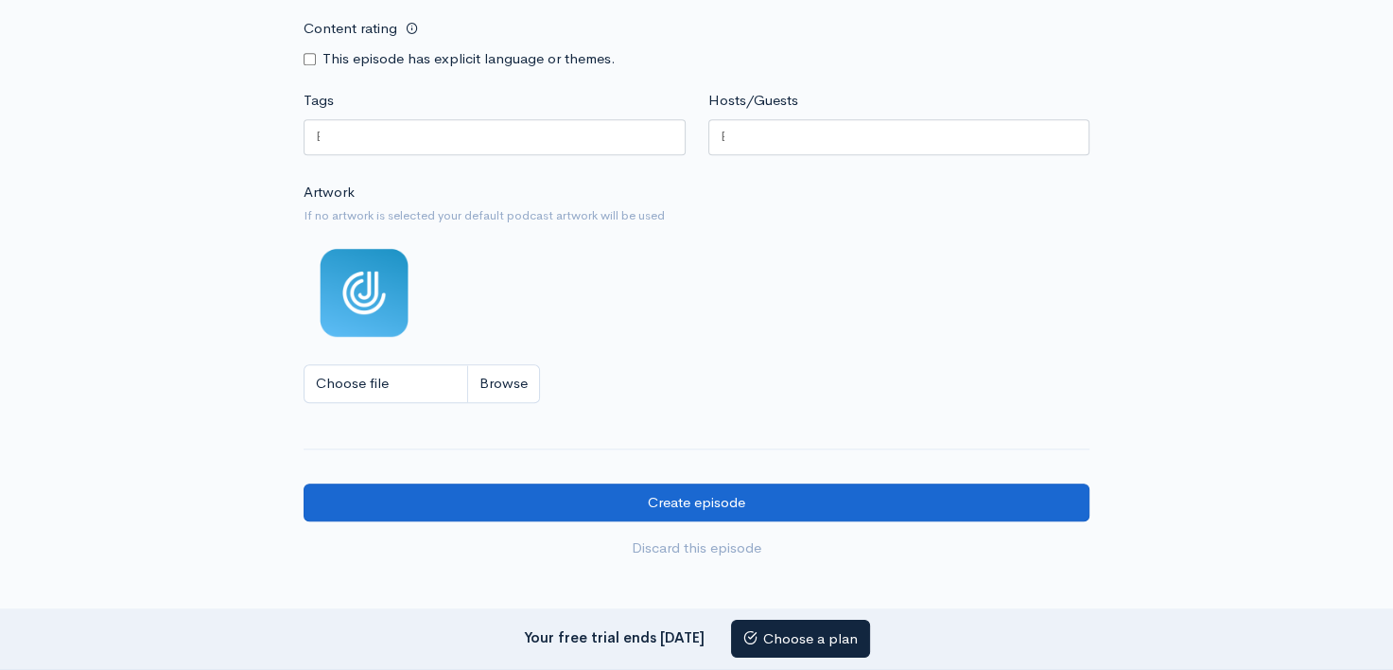
type input "Будущее наушников"
click at [696, 513] on input "Create episode" at bounding box center [697, 502] width 786 height 39
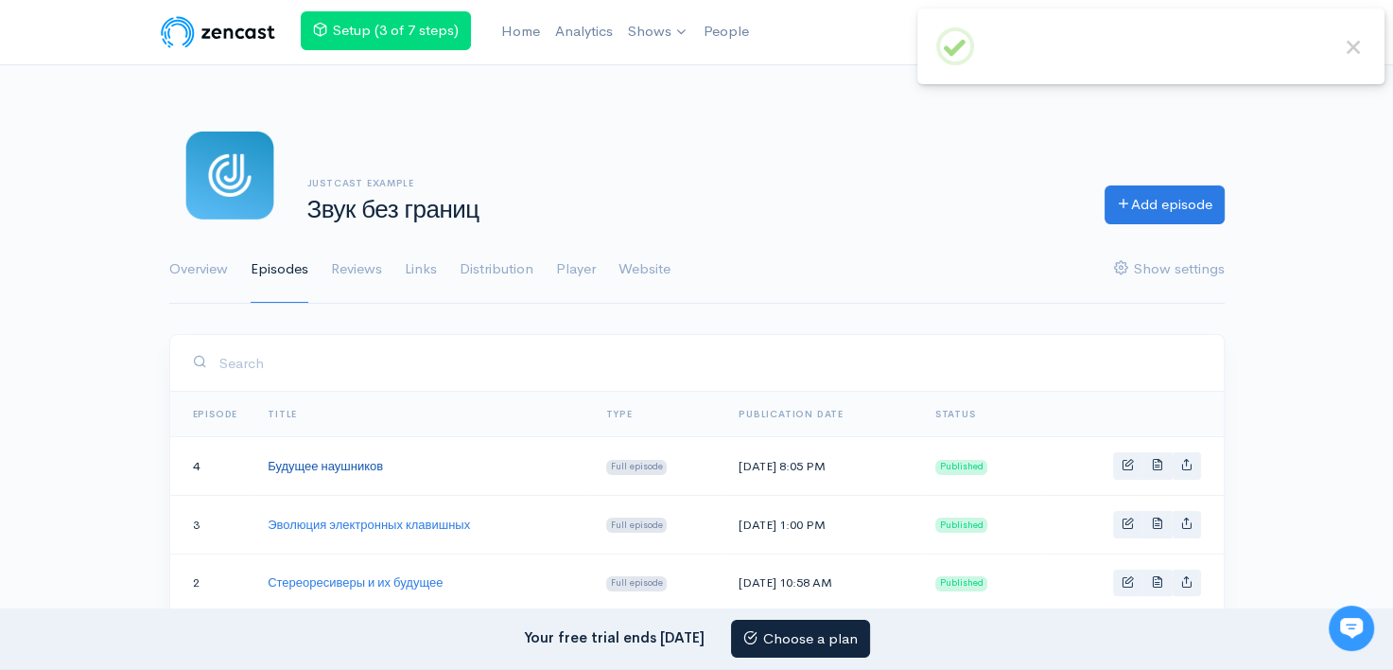
click at [334, 463] on link "Будущее наушников" at bounding box center [325, 466] width 115 height 16
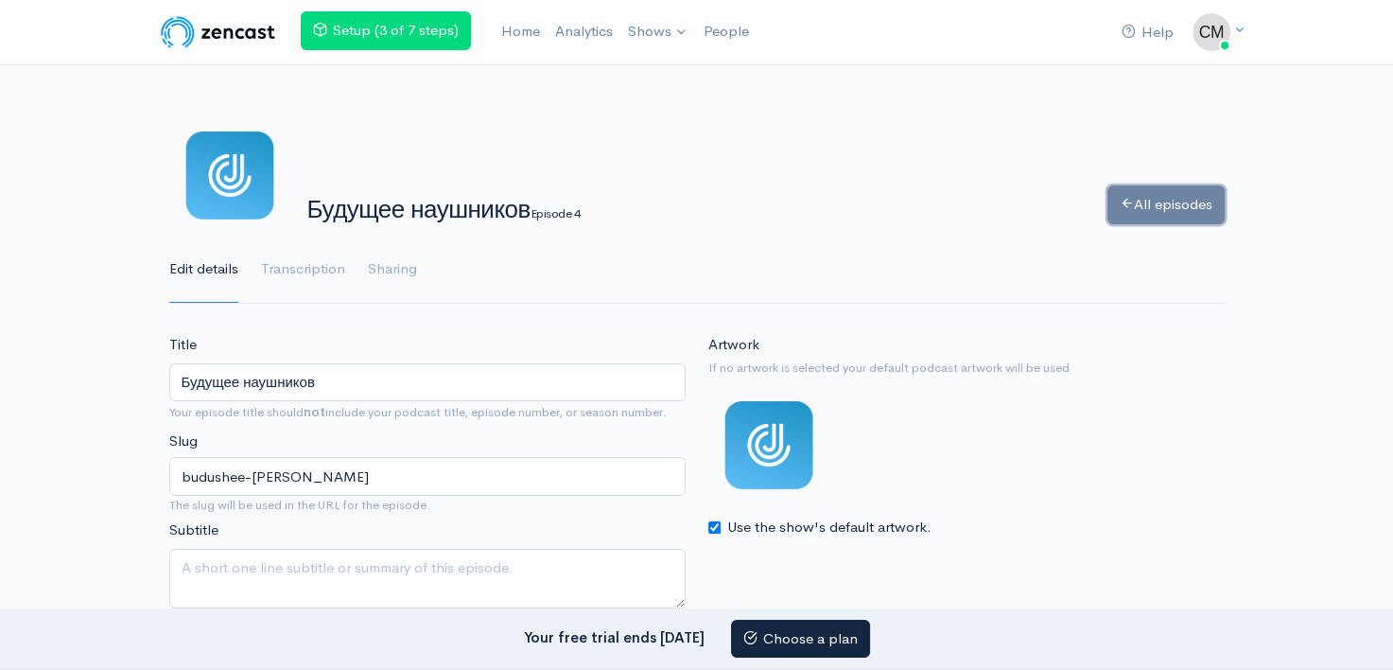
click at [1129, 210] on link "All episodes" at bounding box center [1166, 204] width 117 height 39
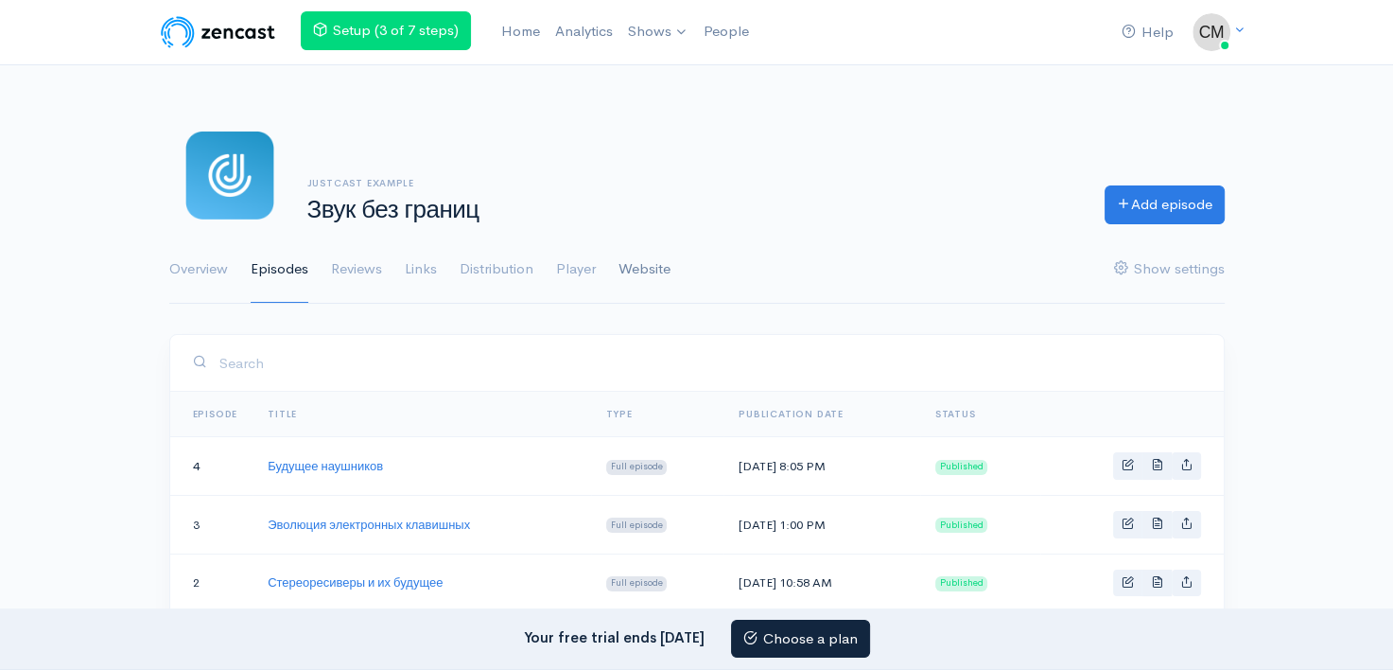
click at [647, 261] on link "Website" at bounding box center [645, 270] width 52 height 68
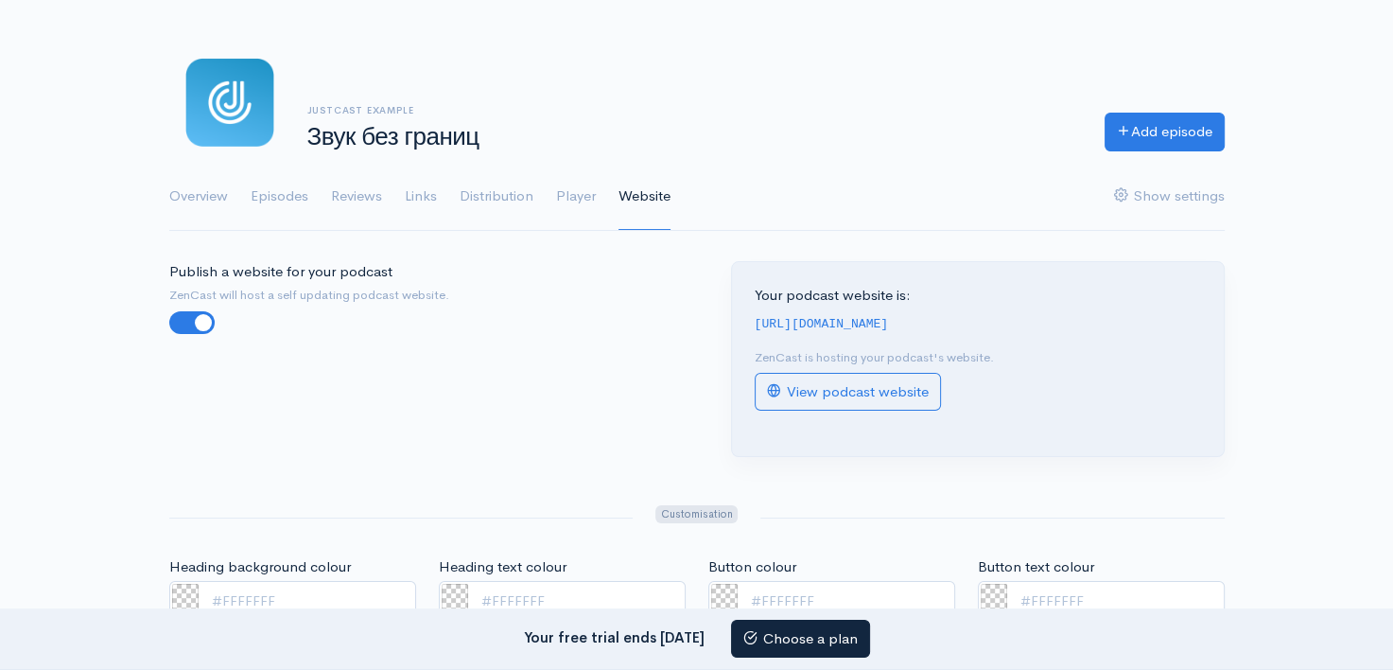
scroll to position [74, 0]
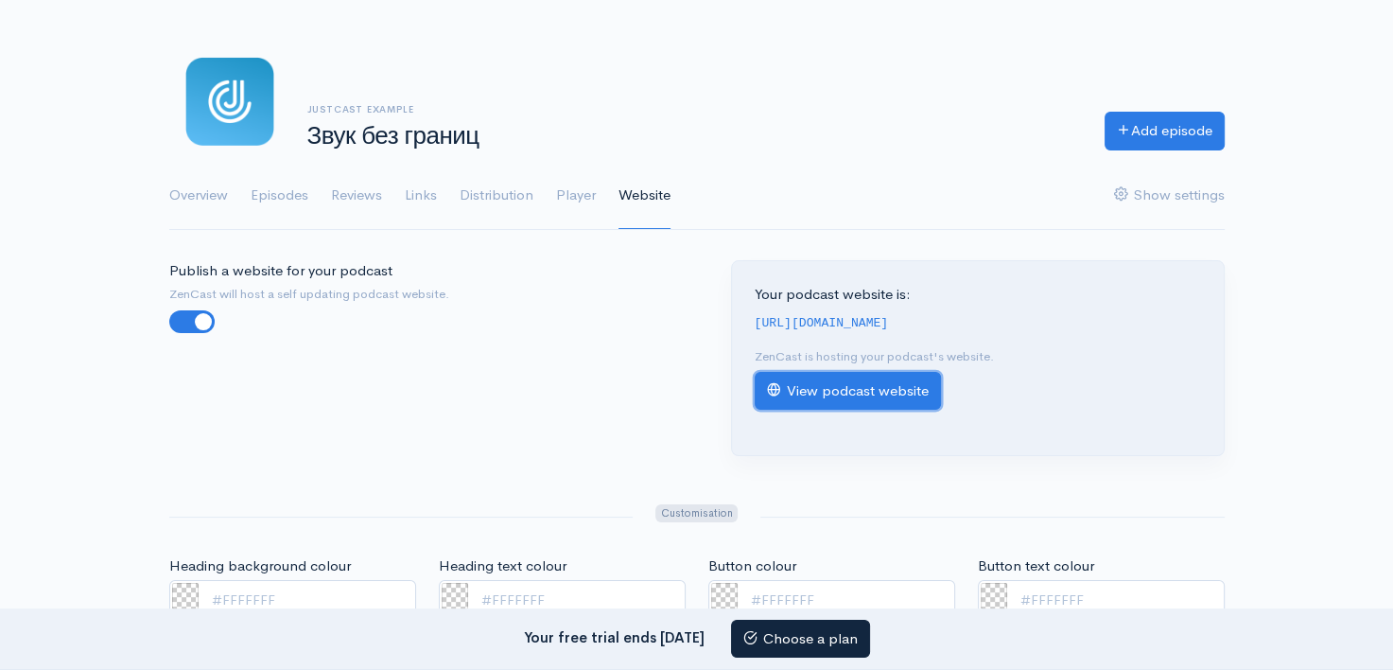
click at [850, 383] on link "View podcast website" at bounding box center [848, 391] width 186 height 39
